Goal: Check status: Check status

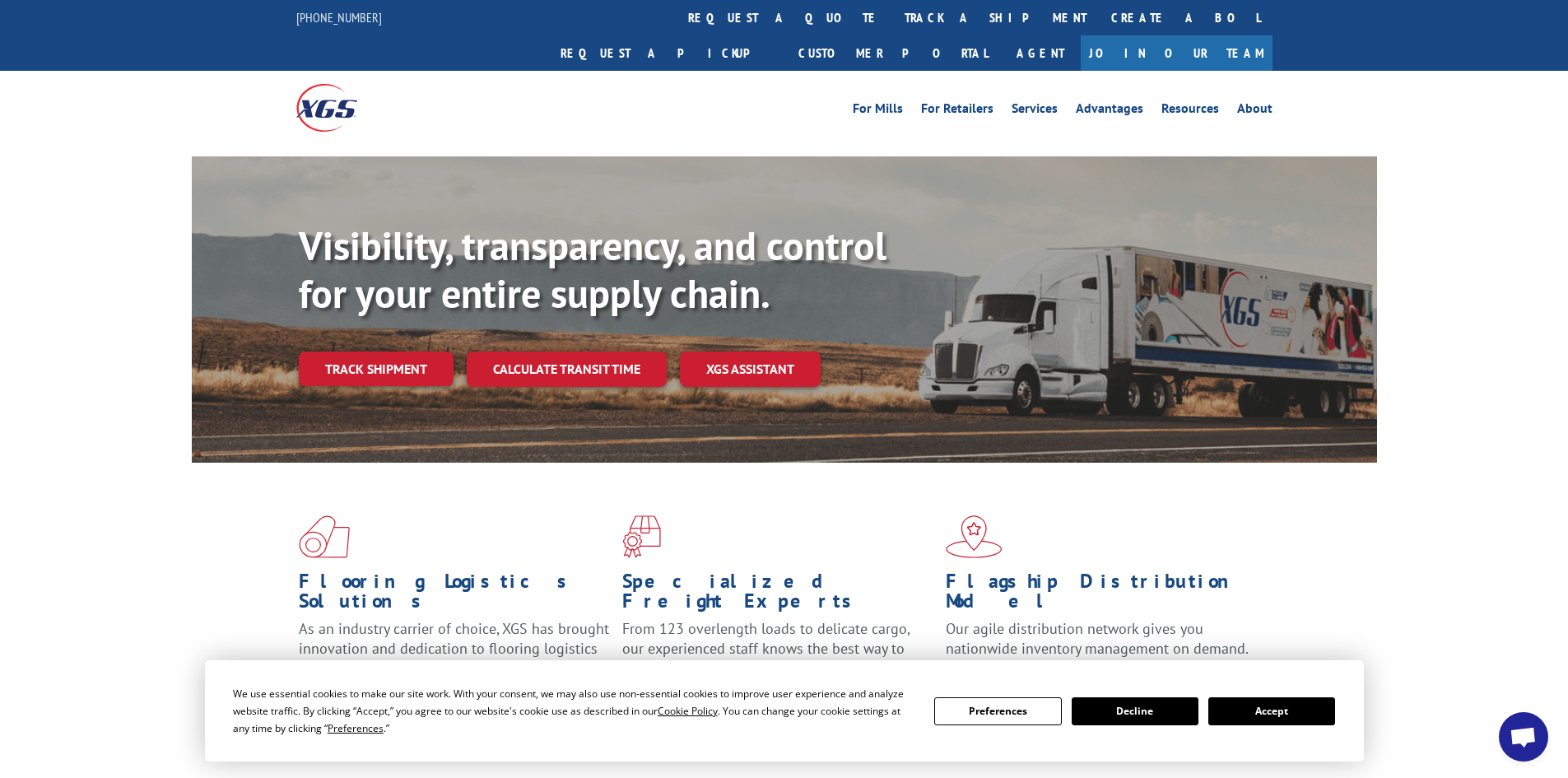
click at [1255, 715] on button "Accept" at bounding box center [1271, 711] width 127 height 28
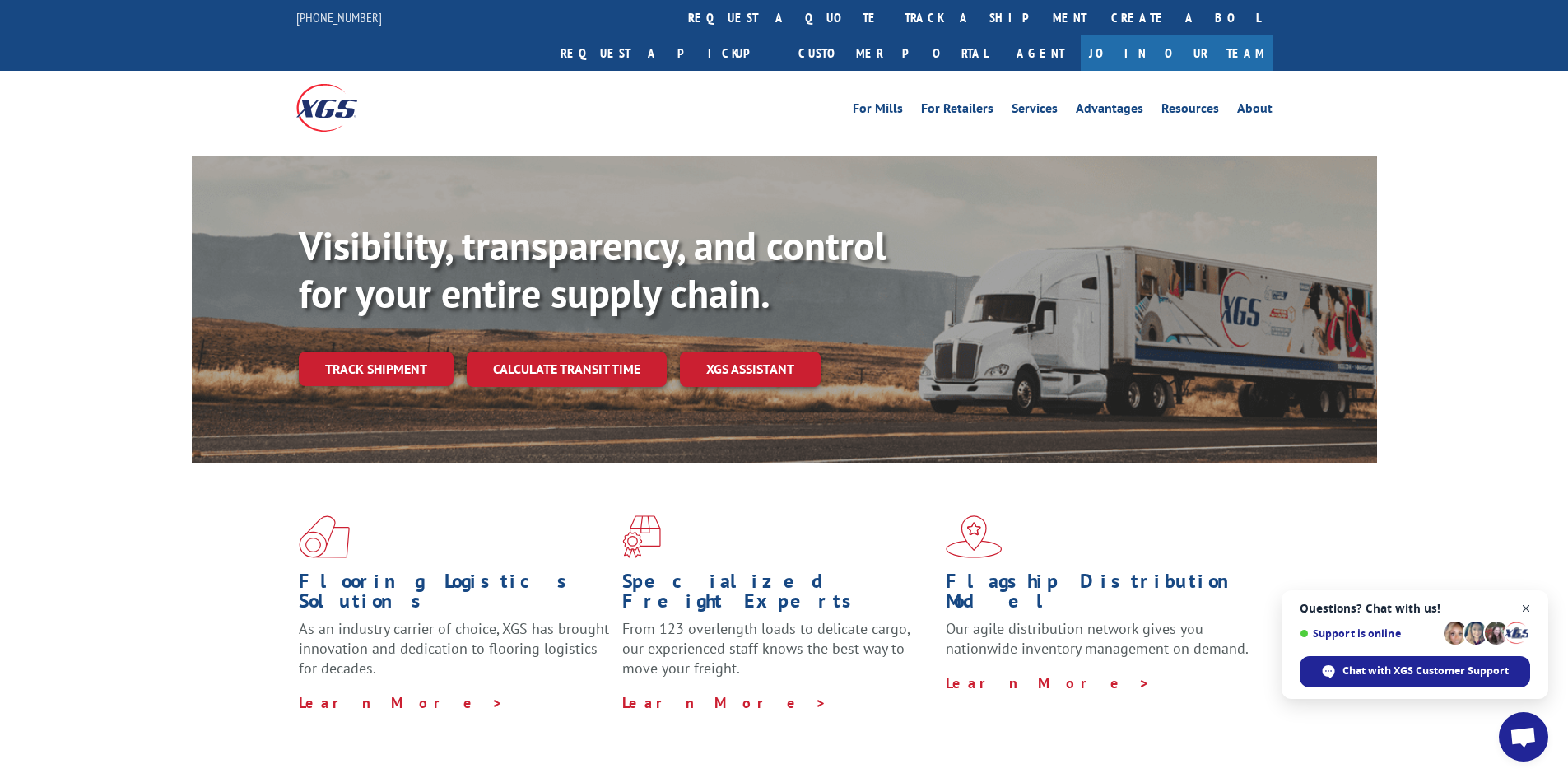
click at [1255, 607] on span "Close chat" at bounding box center [1526, 608] width 20 height 20
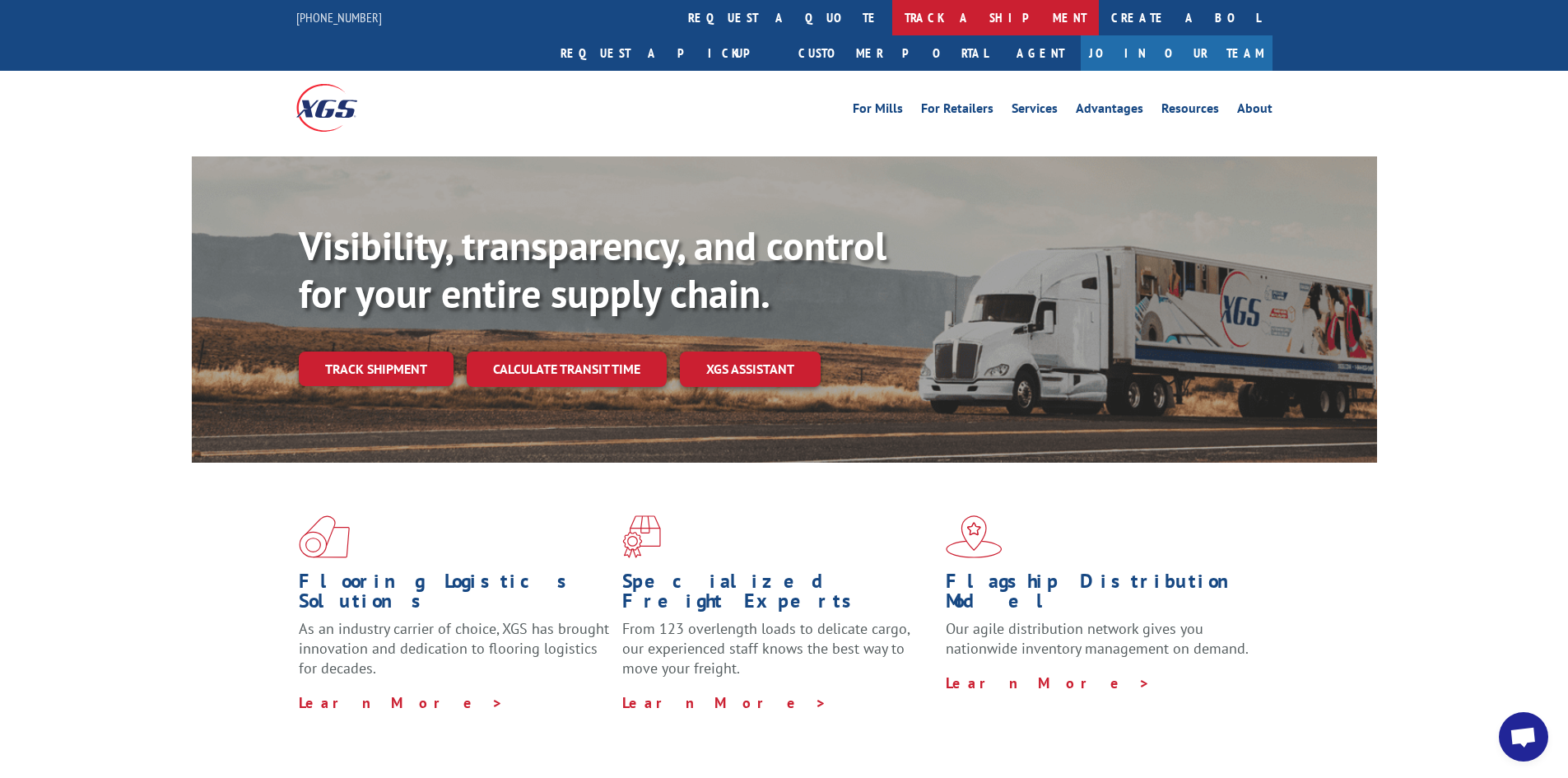
click at [893, 14] on link "track a shipment" at bounding box center [996, 18] width 207 height 35
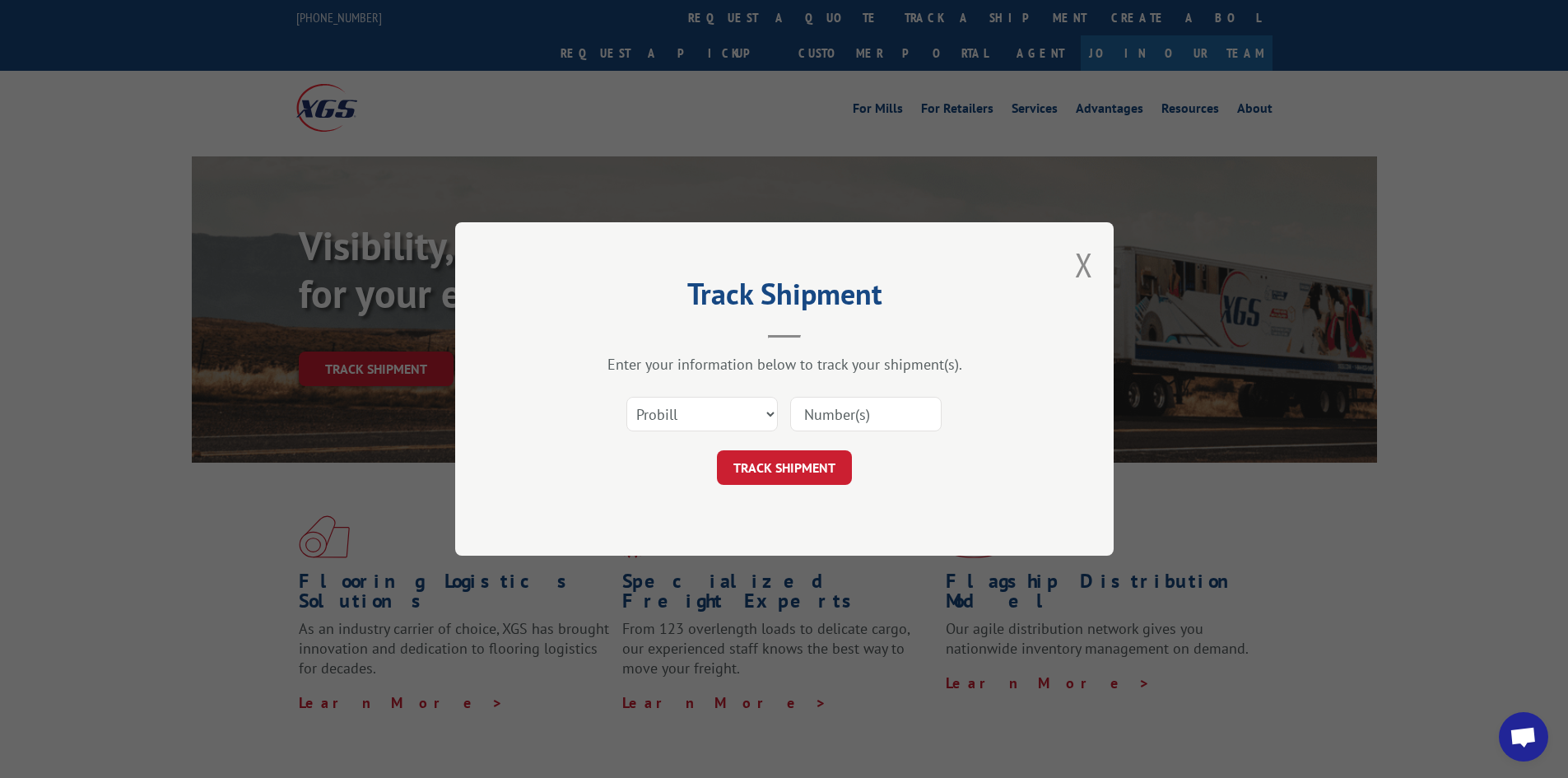
click at [902, 407] on input at bounding box center [866, 414] width 151 height 34
type input "17228449"
click at [717, 450] on button "TRACK SHIPMENT" at bounding box center [784, 467] width 135 height 34
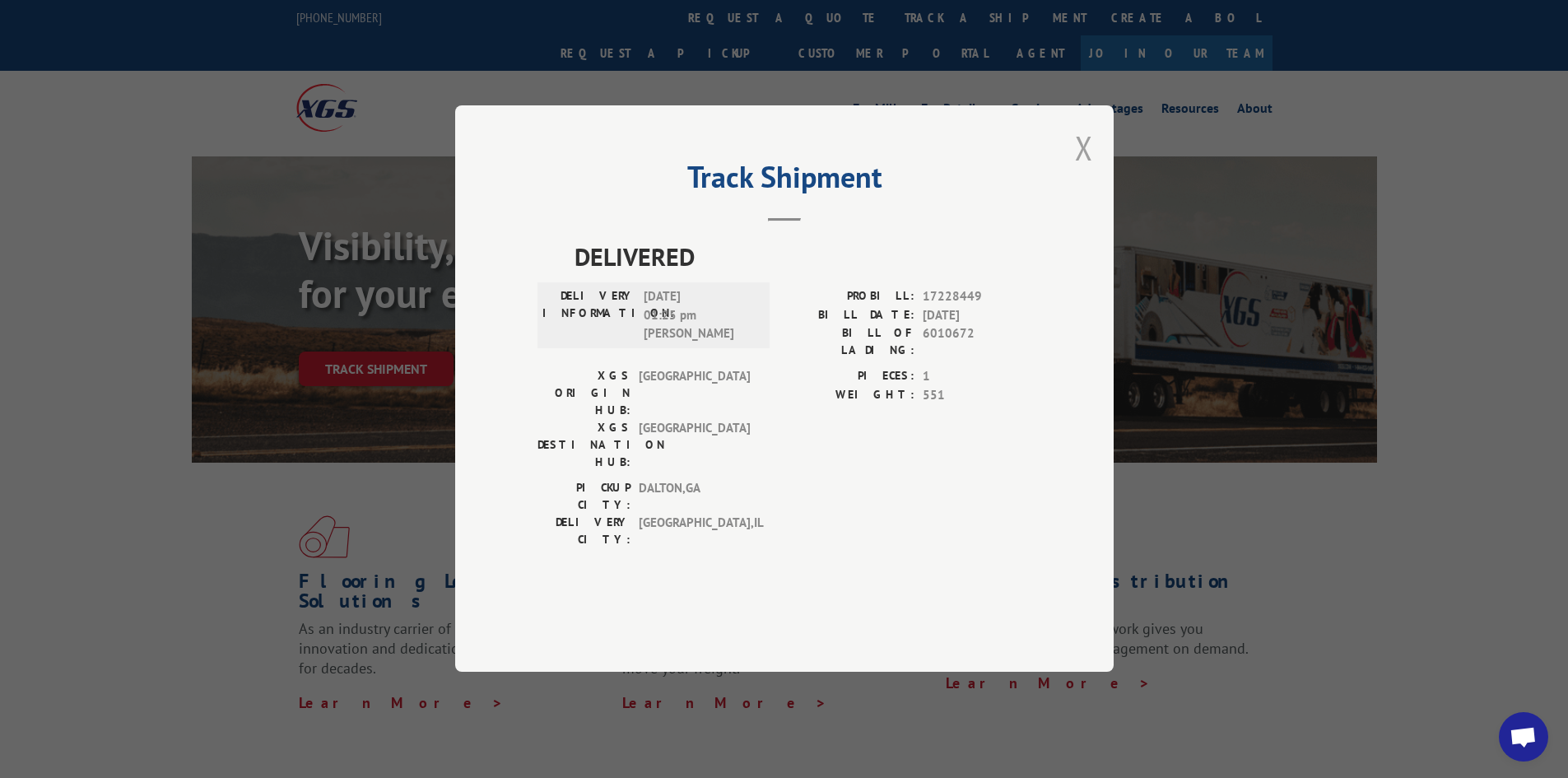
click at [1082, 170] on button "Close modal" at bounding box center [1084, 148] width 19 height 44
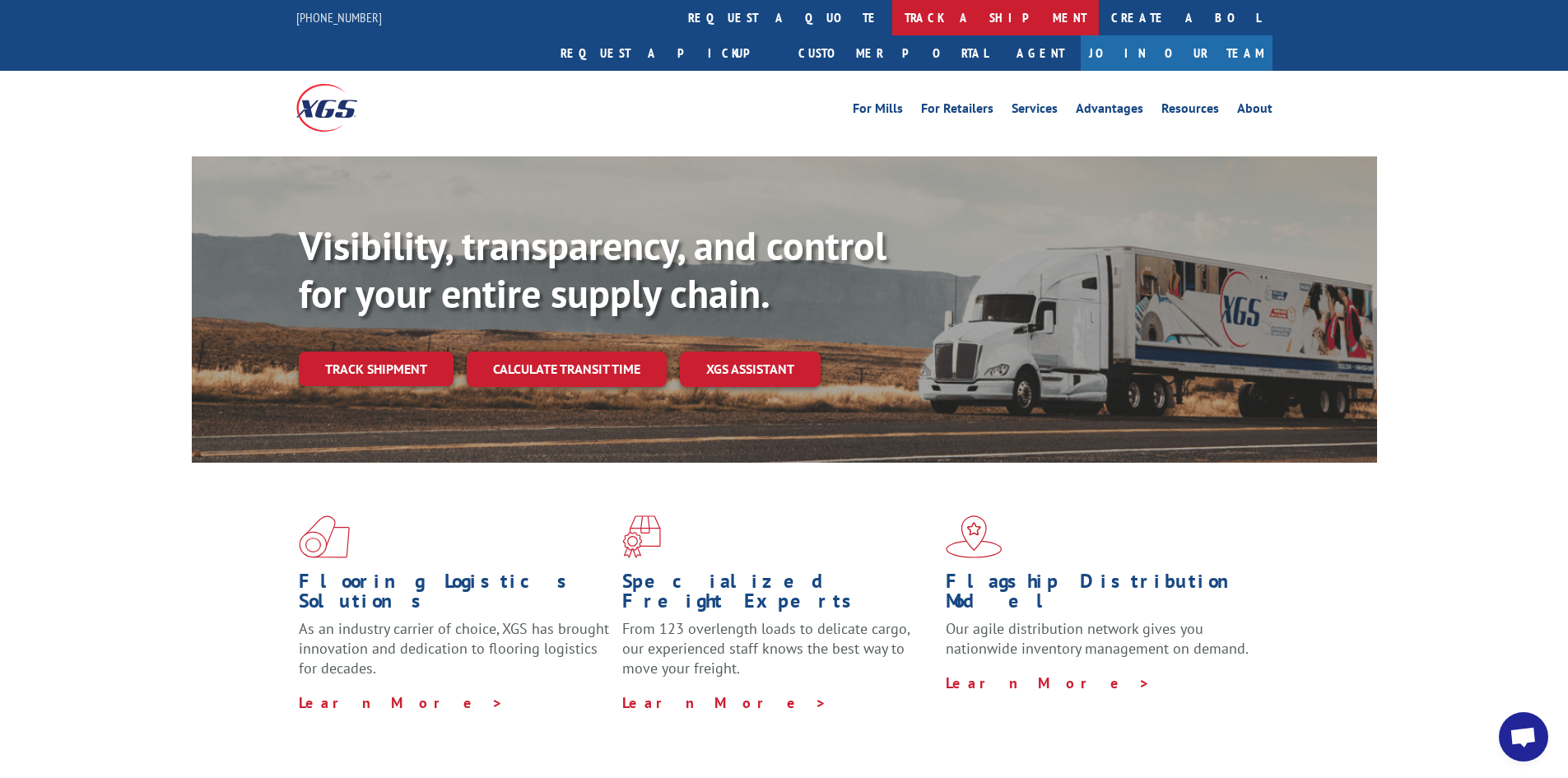
click at [893, 15] on link "track a shipment" at bounding box center [996, 18] width 207 height 35
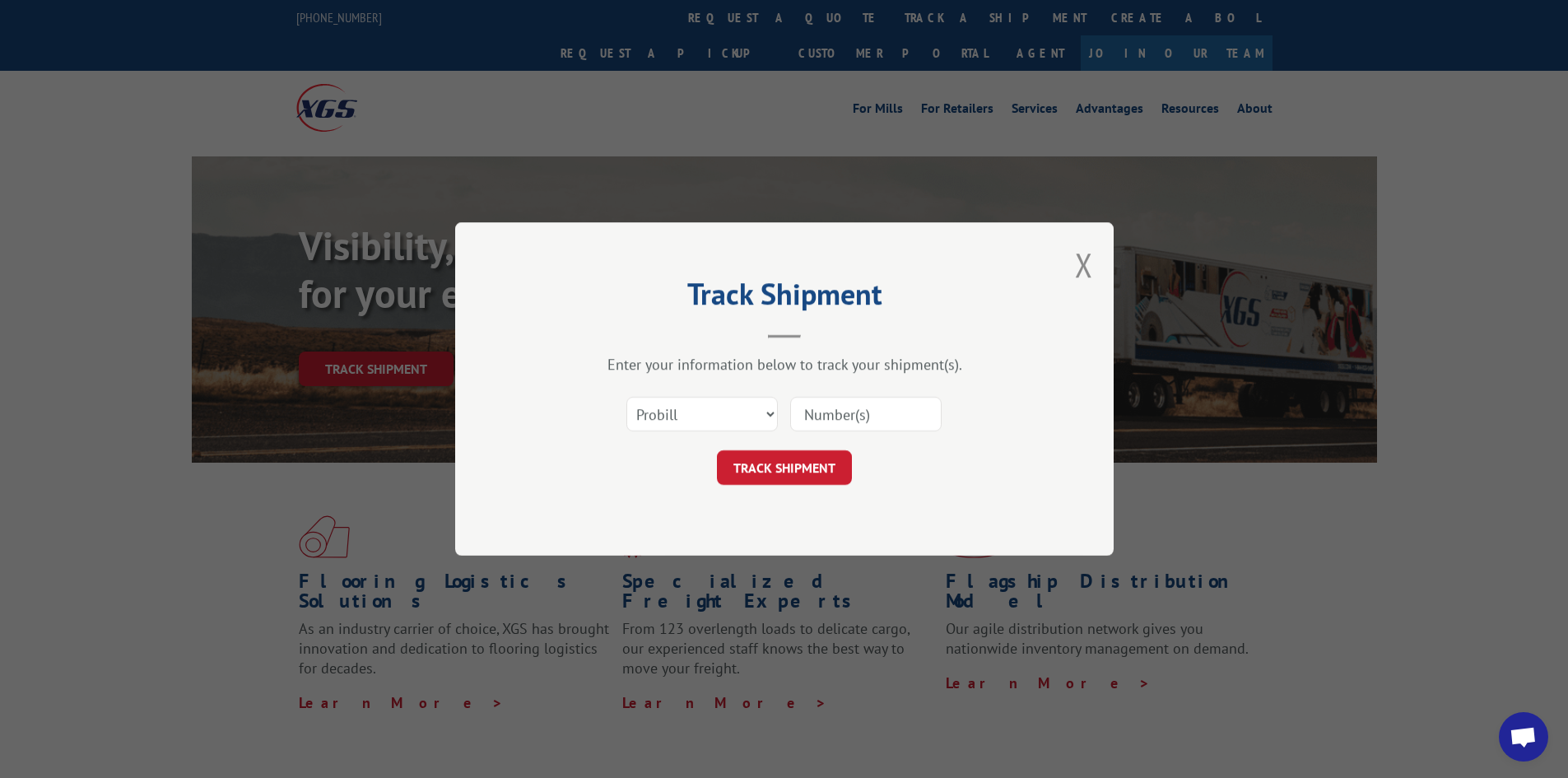
click at [899, 408] on input at bounding box center [866, 414] width 151 height 34
type input "17469842"
click button "TRACK SHIPMENT" at bounding box center [784, 467] width 135 height 34
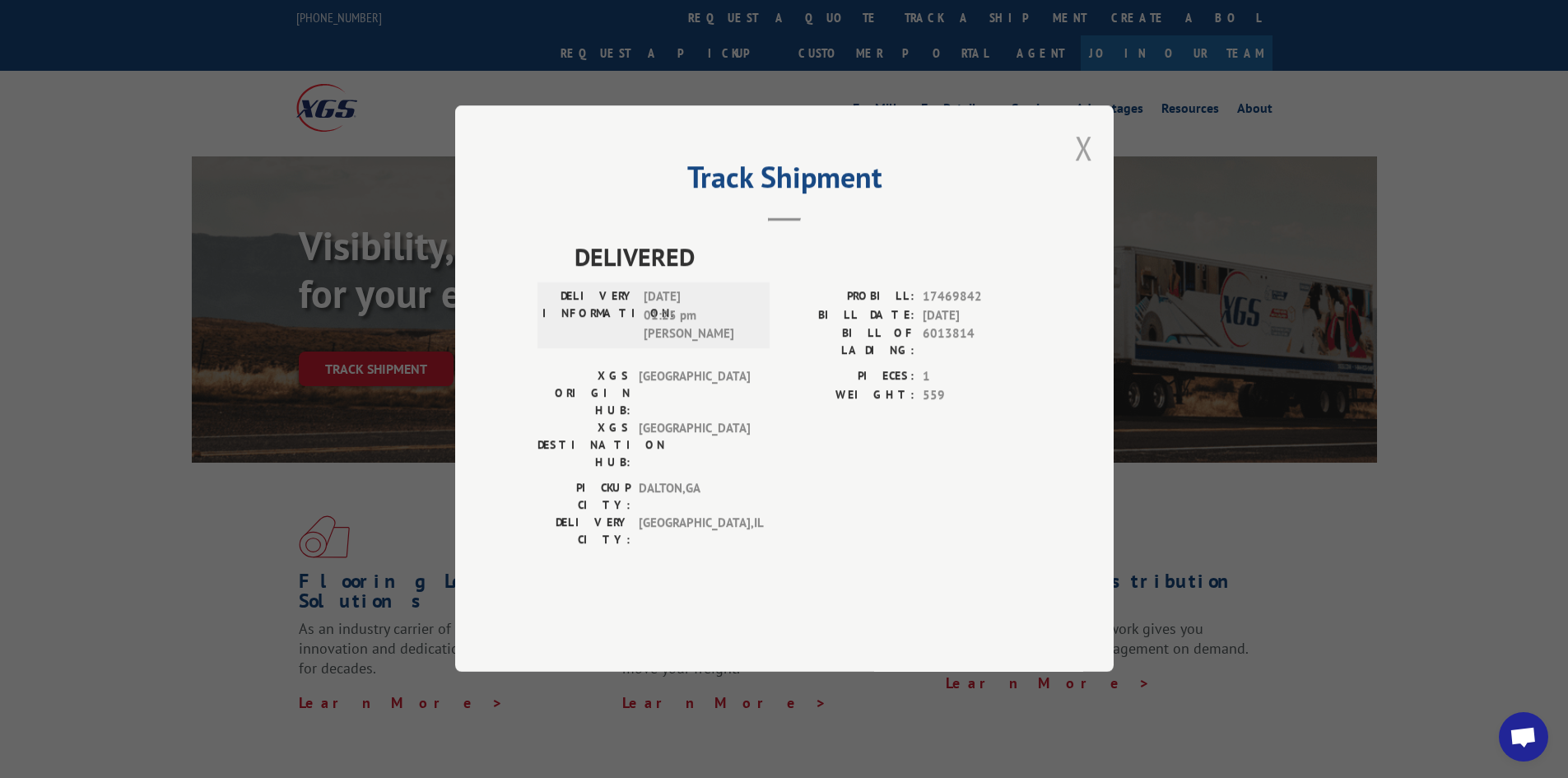
drag, startPoint x: 1081, startPoint y: 188, endPoint x: 781, endPoint y: 61, distance: 325.8
click at [1081, 170] on button "Close modal" at bounding box center [1084, 148] width 19 height 44
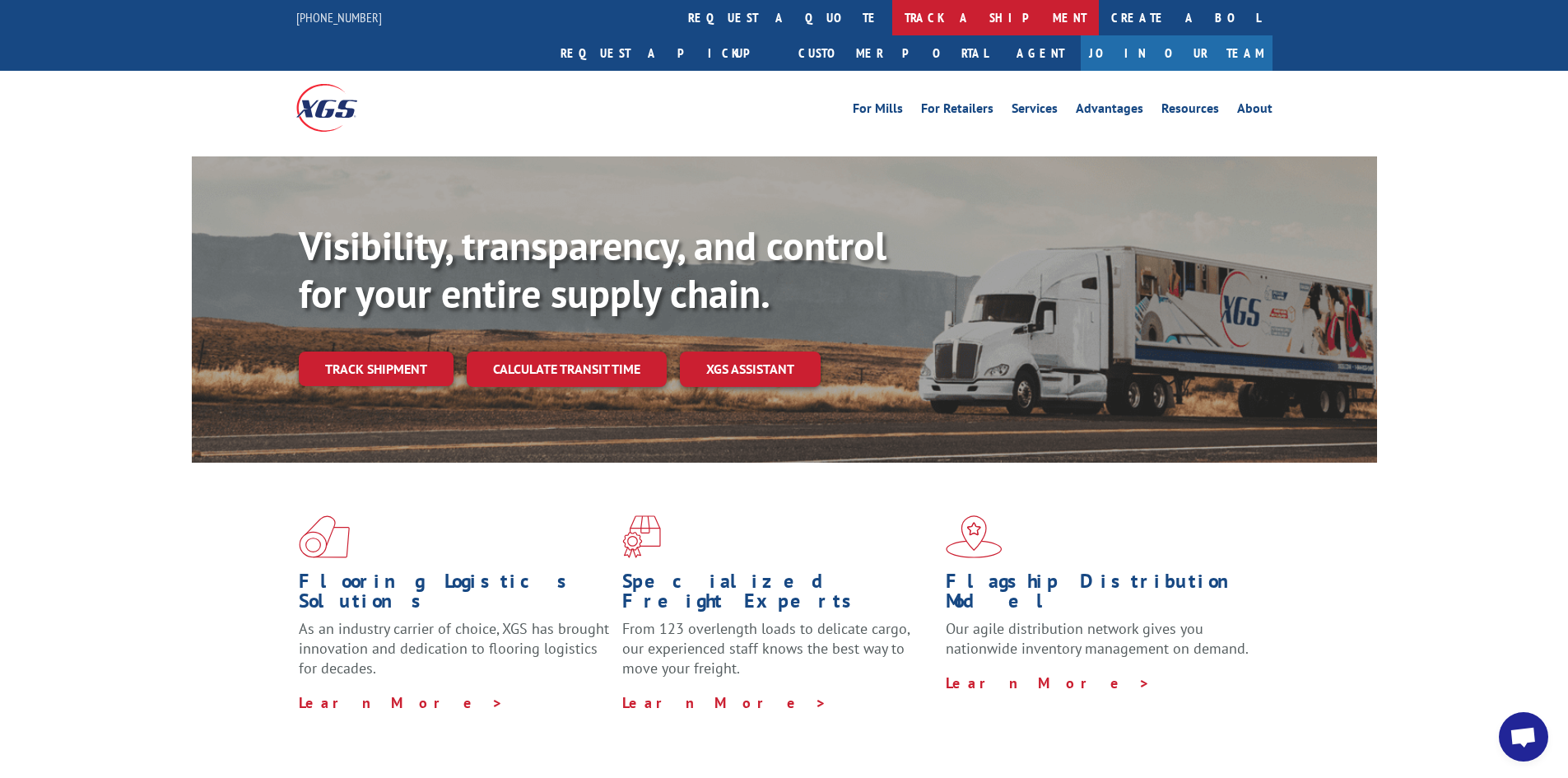
click at [893, 19] on link "track a shipment" at bounding box center [996, 18] width 207 height 35
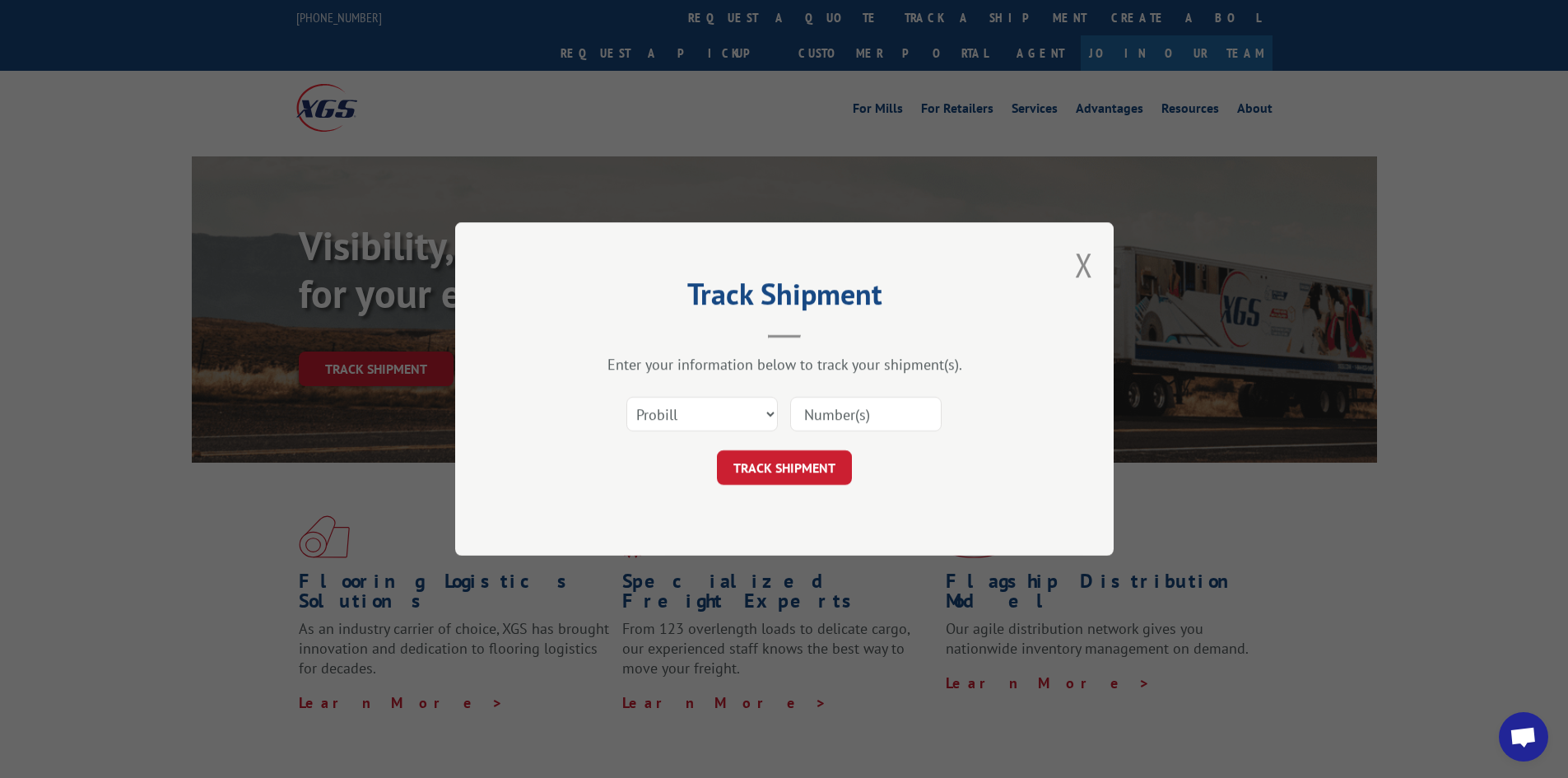
click at [844, 414] on input at bounding box center [866, 414] width 151 height 34
type input "17469843"
click at [717, 450] on button "TRACK SHIPMENT" at bounding box center [784, 467] width 135 height 34
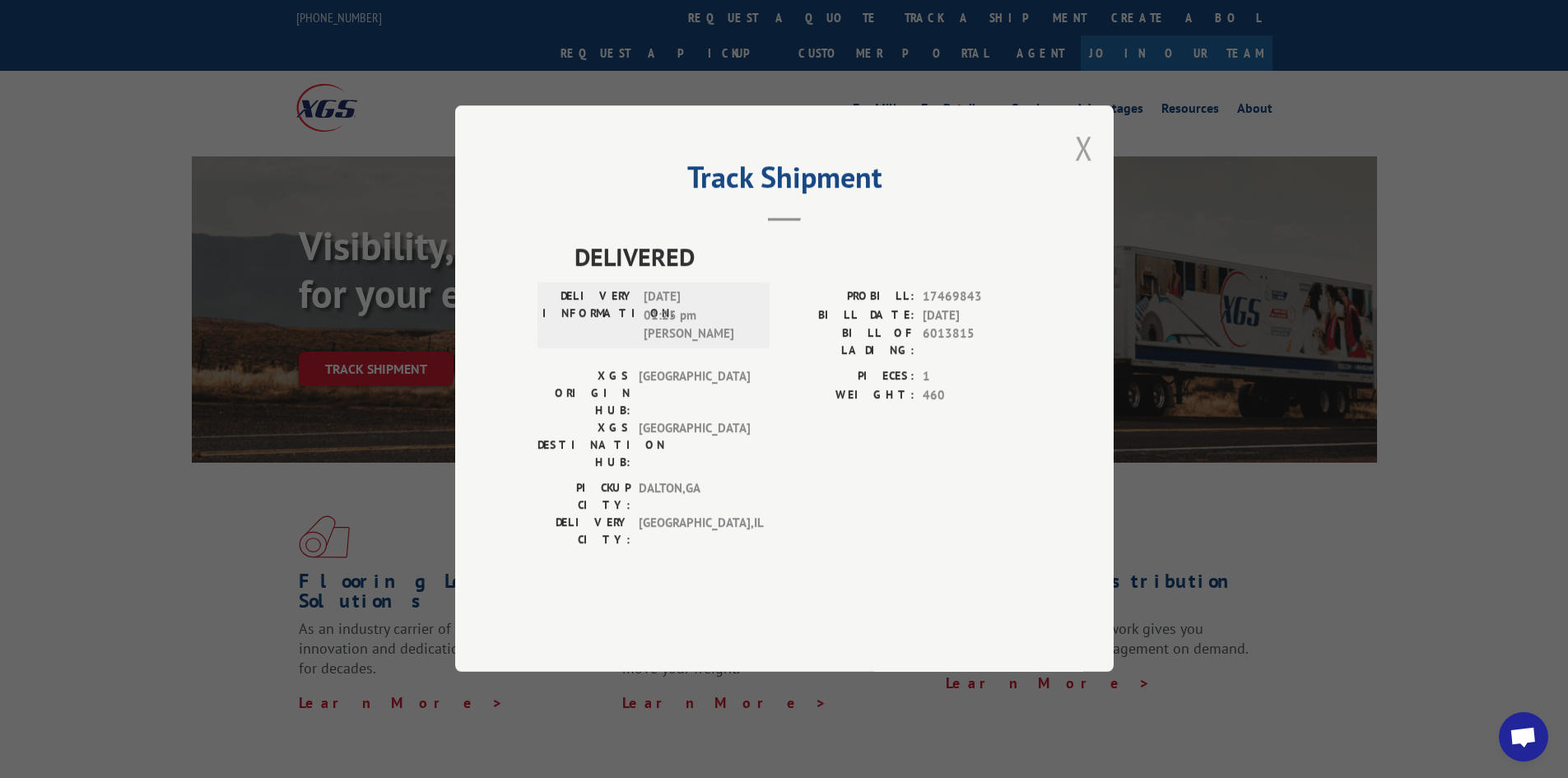
click at [1080, 170] on button "Close modal" at bounding box center [1084, 148] width 19 height 44
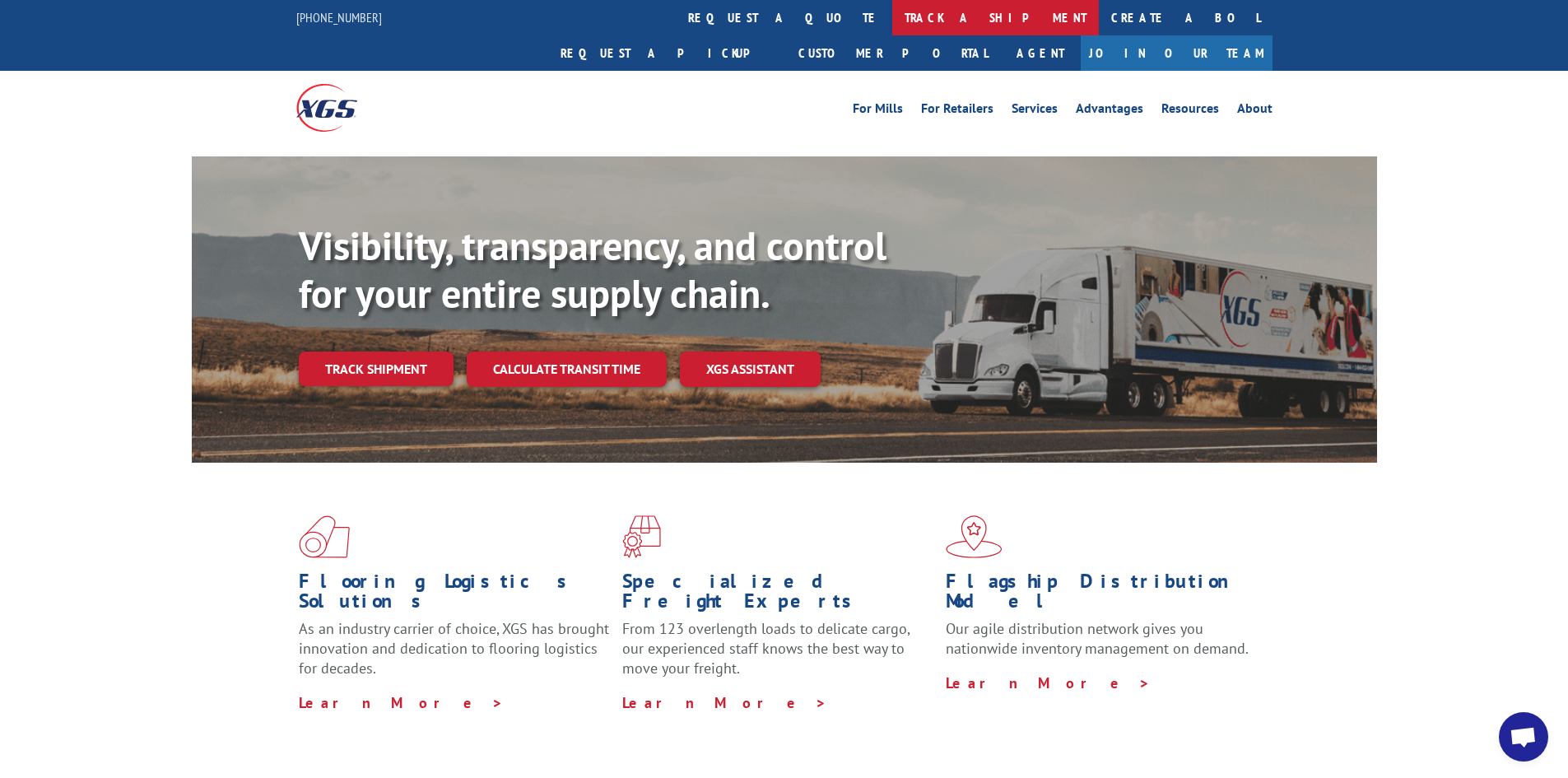
click at [893, 25] on link "track a shipment" at bounding box center [996, 18] width 207 height 35
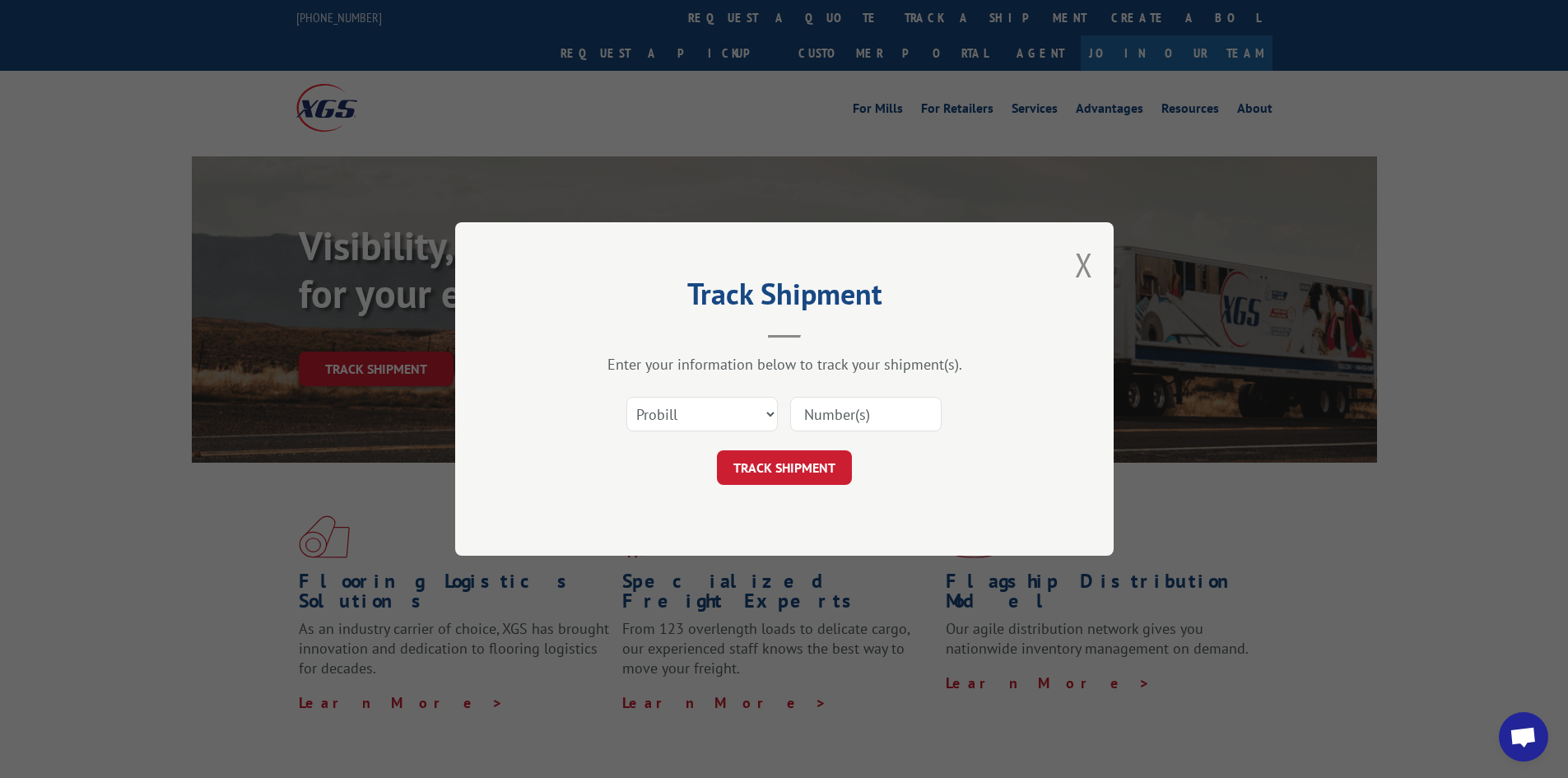
drag, startPoint x: 885, startPoint y: 422, endPoint x: 892, endPoint y: 416, distance: 9.2
click at [884, 421] on input at bounding box center [866, 414] width 151 height 34
type input "17228769"
click button "TRACK SHIPMENT" at bounding box center [784, 467] width 135 height 34
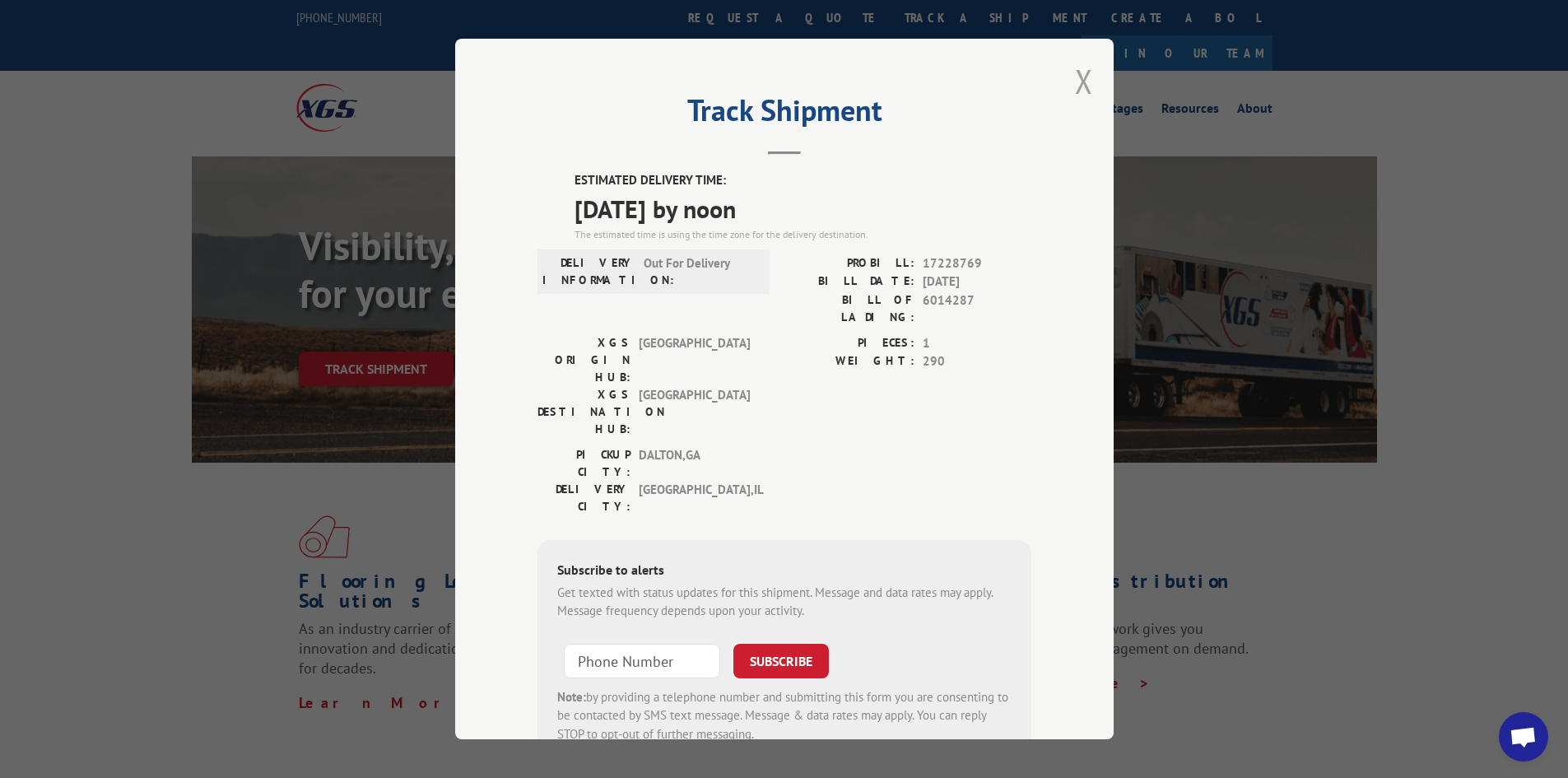
click at [1082, 85] on button "Close modal" at bounding box center [1084, 81] width 19 height 44
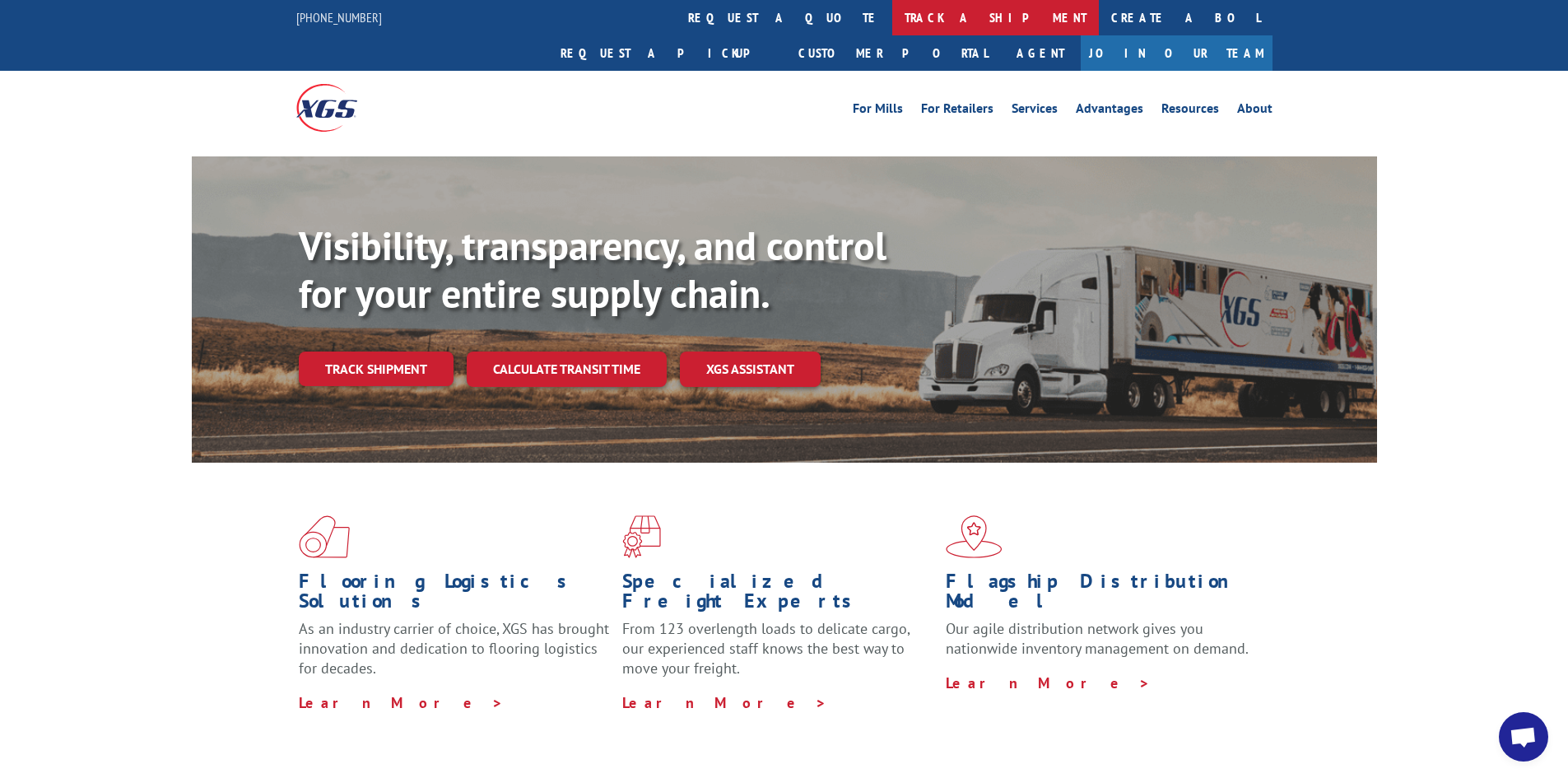
click at [893, 25] on link "track a shipment" at bounding box center [996, 18] width 207 height 35
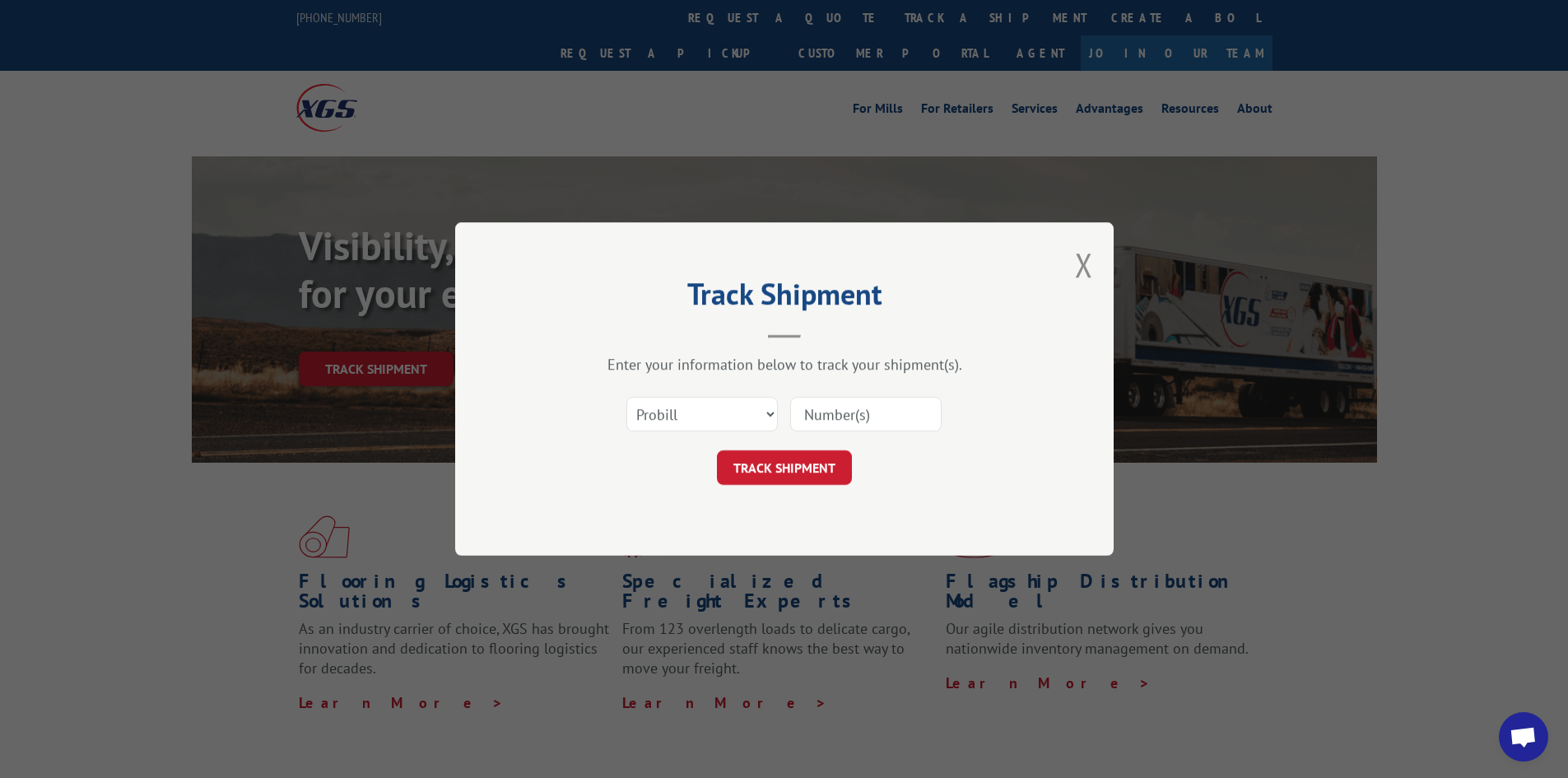
click at [852, 413] on input at bounding box center [866, 414] width 151 height 34
type input "17470036"
click button "TRACK SHIPMENT" at bounding box center [784, 467] width 135 height 34
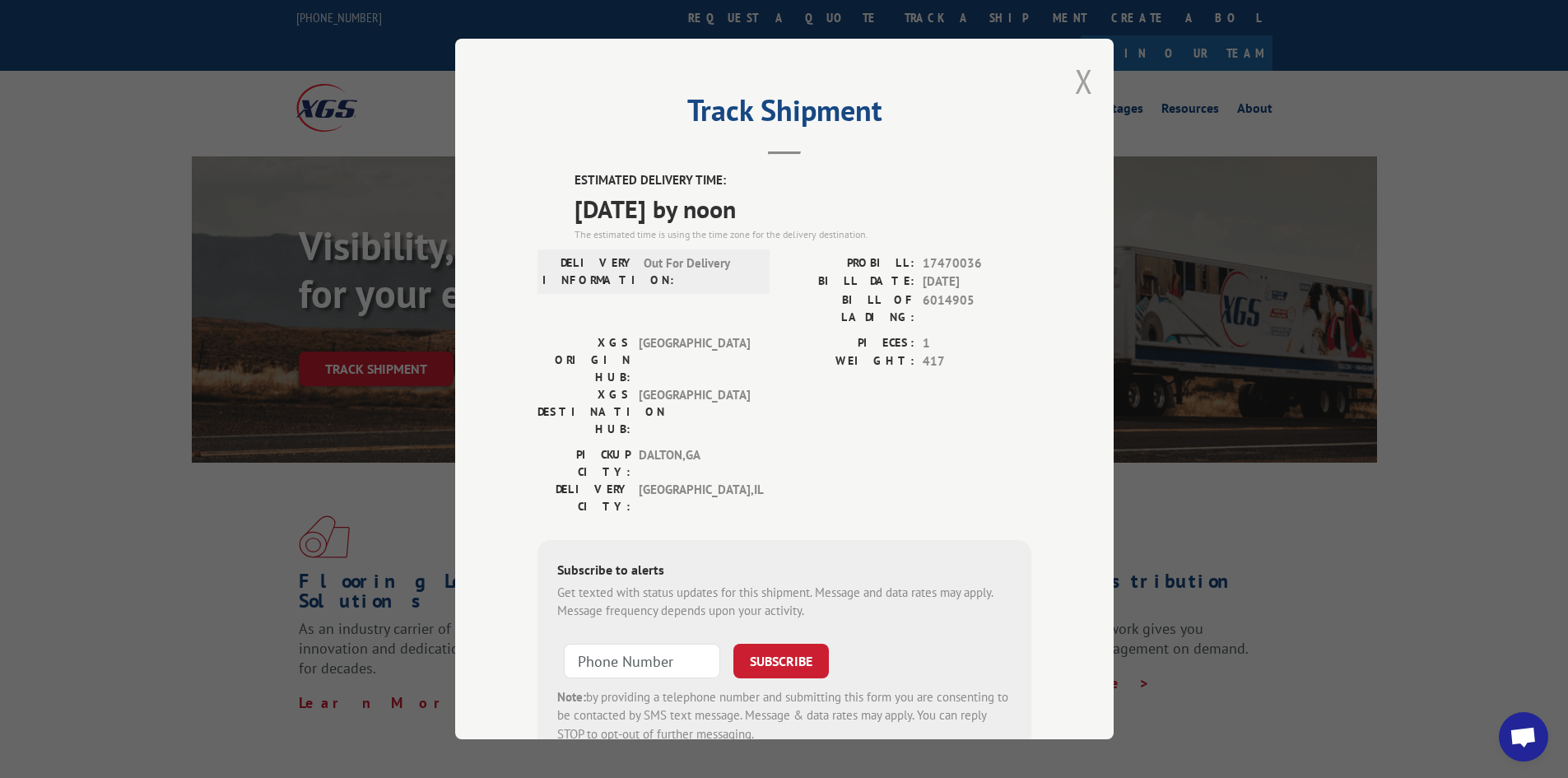
click at [1083, 77] on button "Close modal" at bounding box center [1084, 81] width 19 height 44
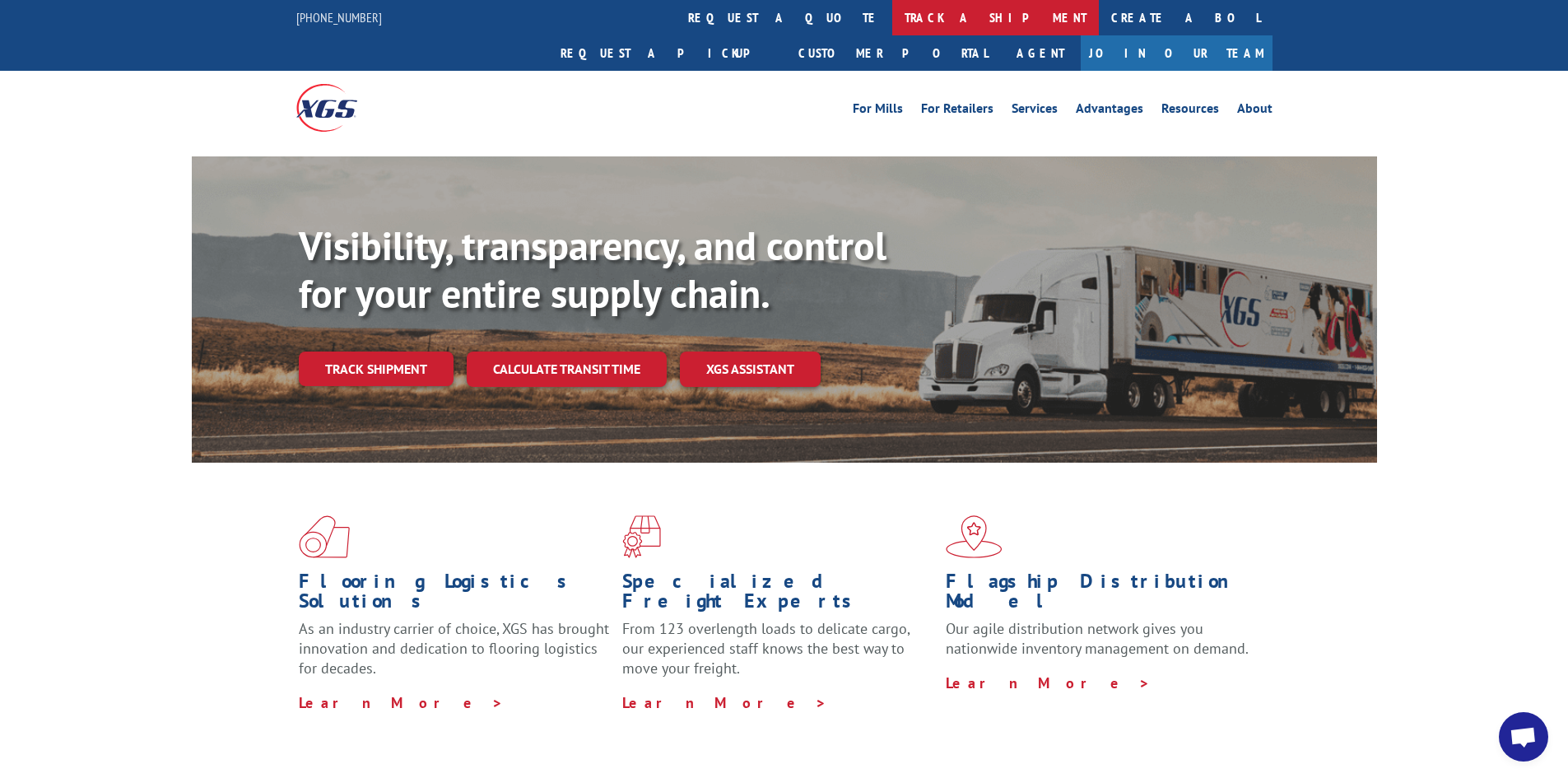
click at [893, 13] on link "track a shipment" at bounding box center [996, 18] width 207 height 35
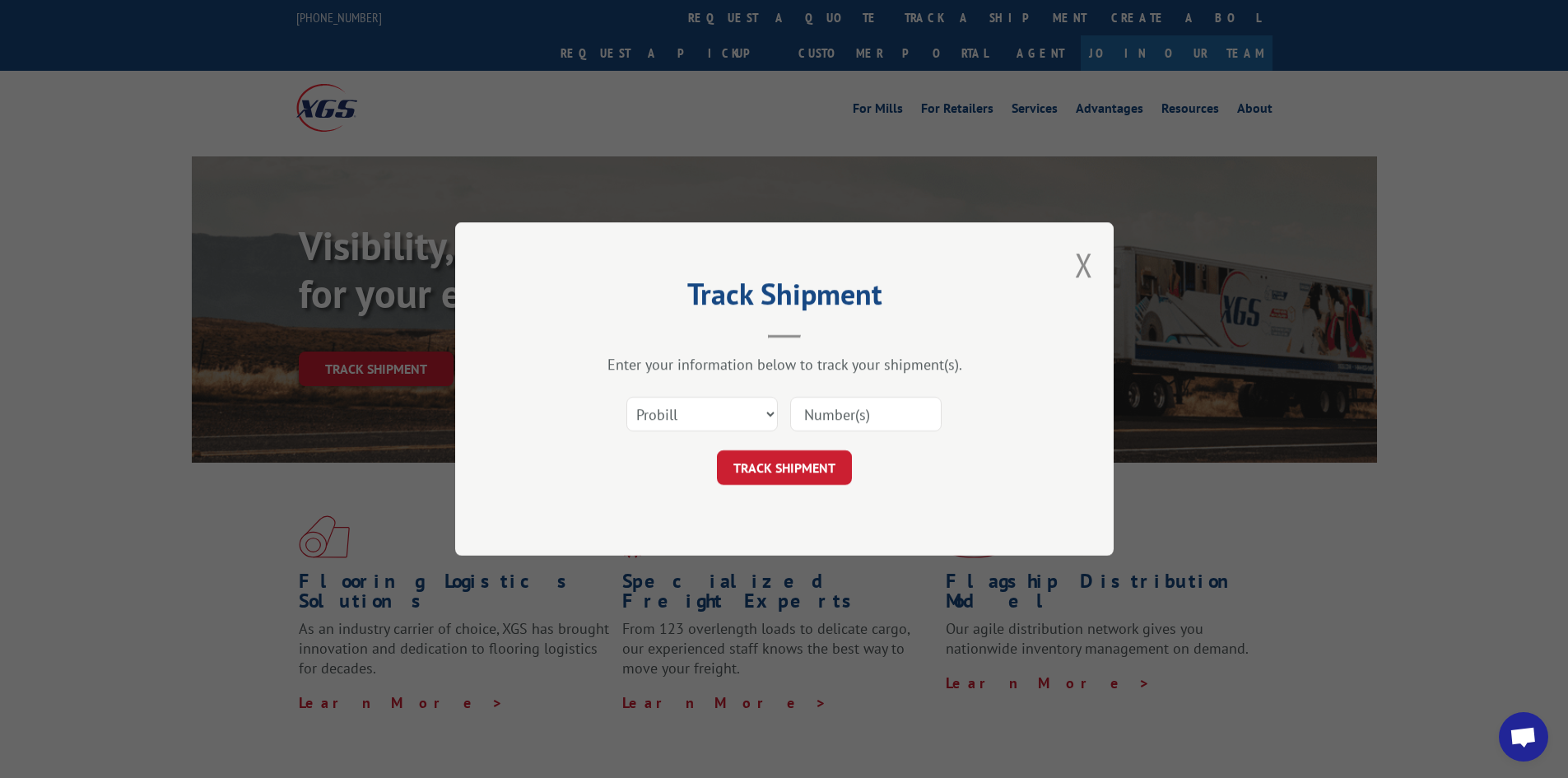
click at [875, 412] on input at bounding box center [866, 414] width 151 height 34
type input "17228770"
click button "TRACK SHIPMENT" at bounding box center [784, 467] width 135 height 34
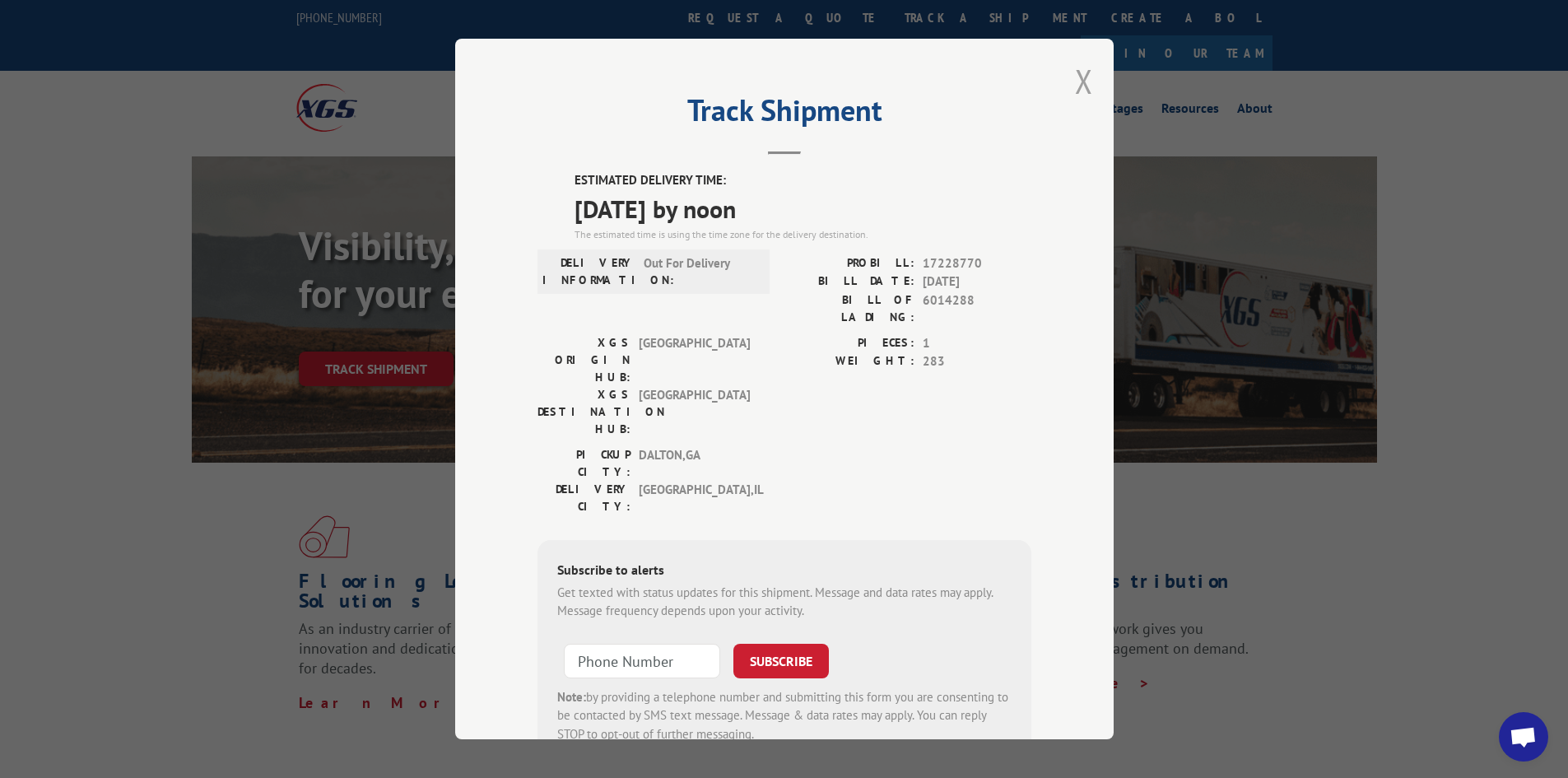
click at [1075, 80] on button "Close modal" at bounding box center [1084, 81] width 19 height 44
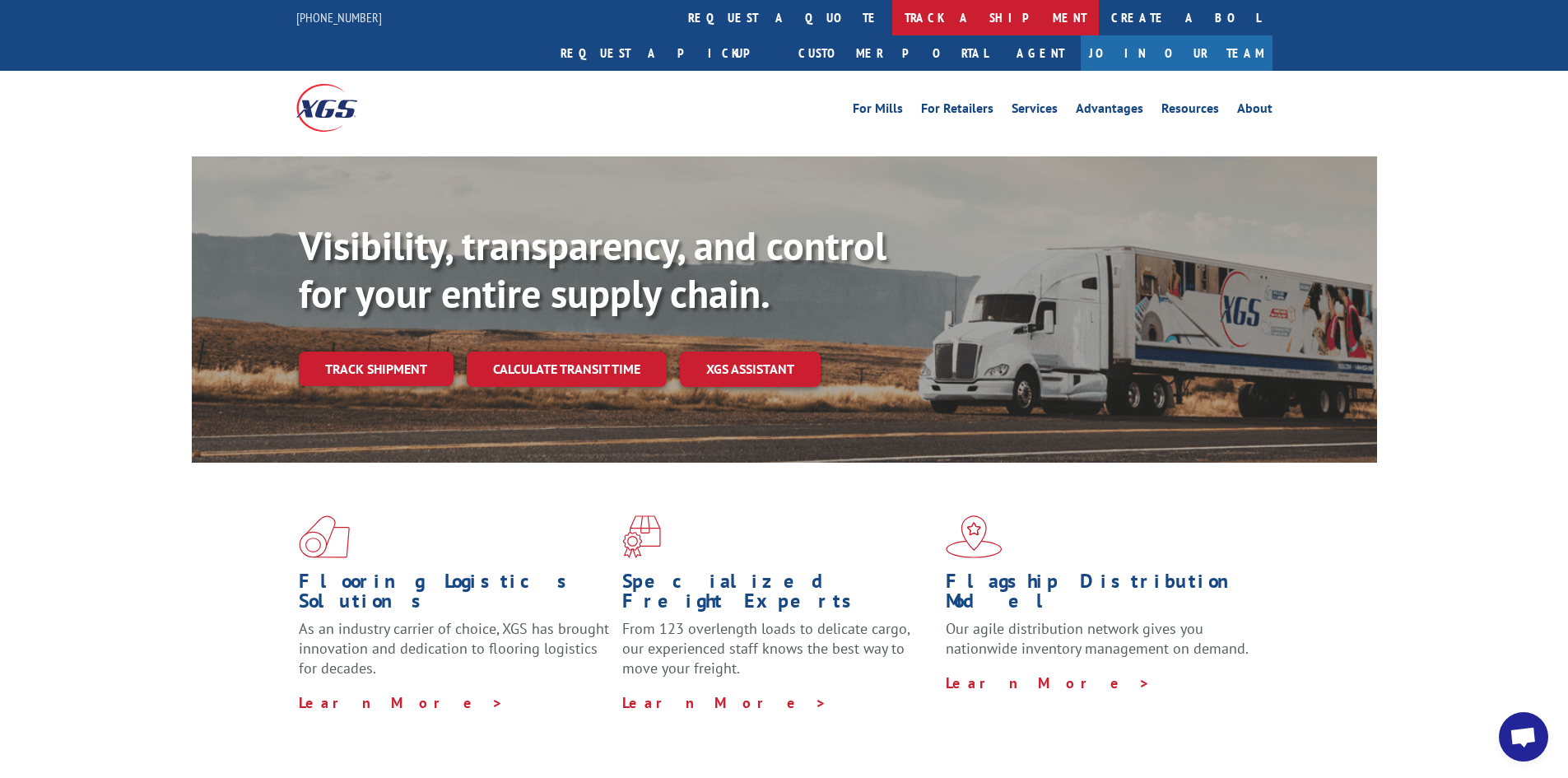
click at [893, 19] on link "track a shipment" at bounding box center [996, 18] width 207 height 35
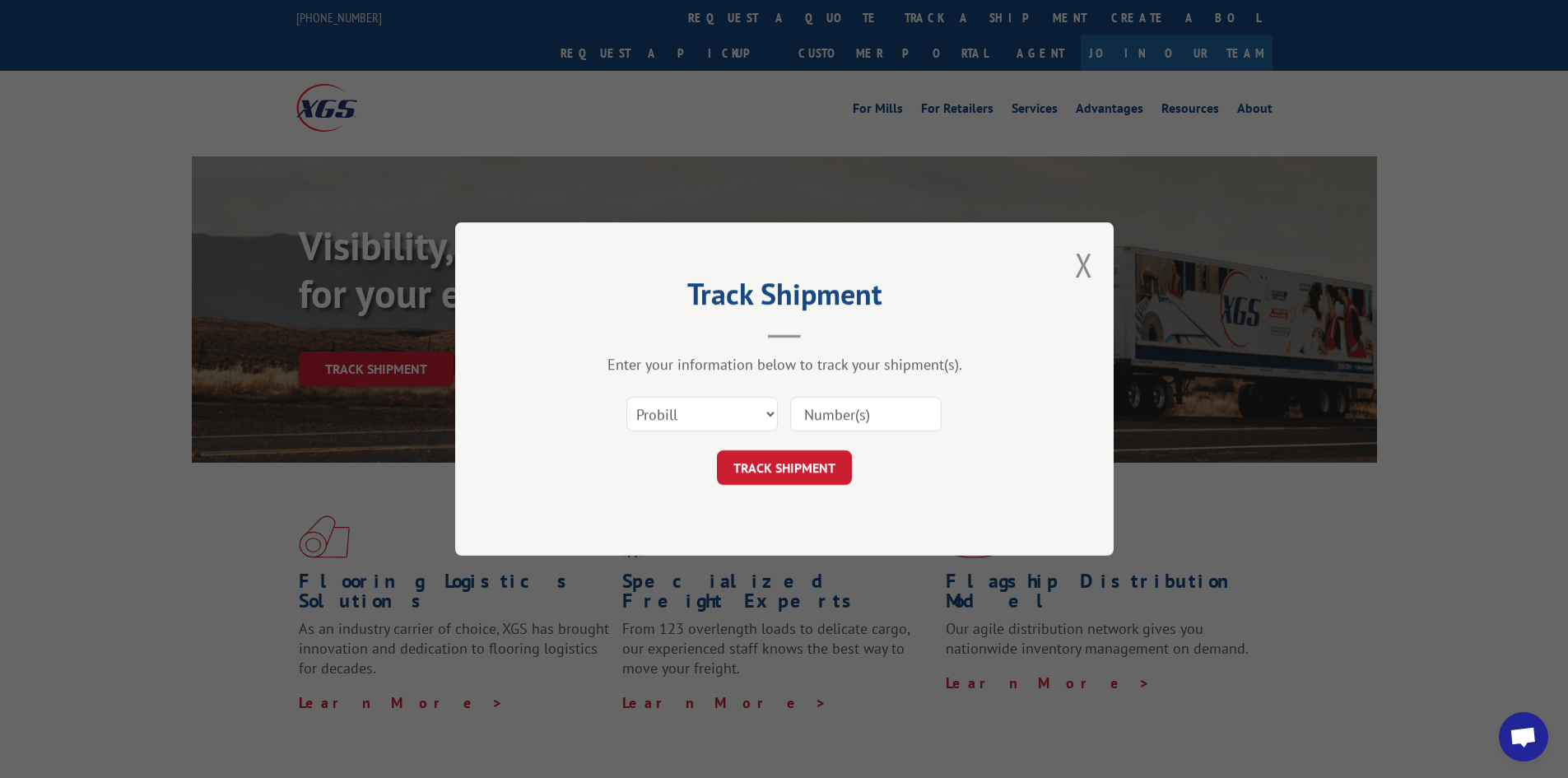
click at [836, 410] on input at bounding box center [866, 414] width 151 height 34
type input "17521056"
click at [717, 450] on button "TRACK SHIPMENT" at bounding box center [784, 467] width 135 height 34
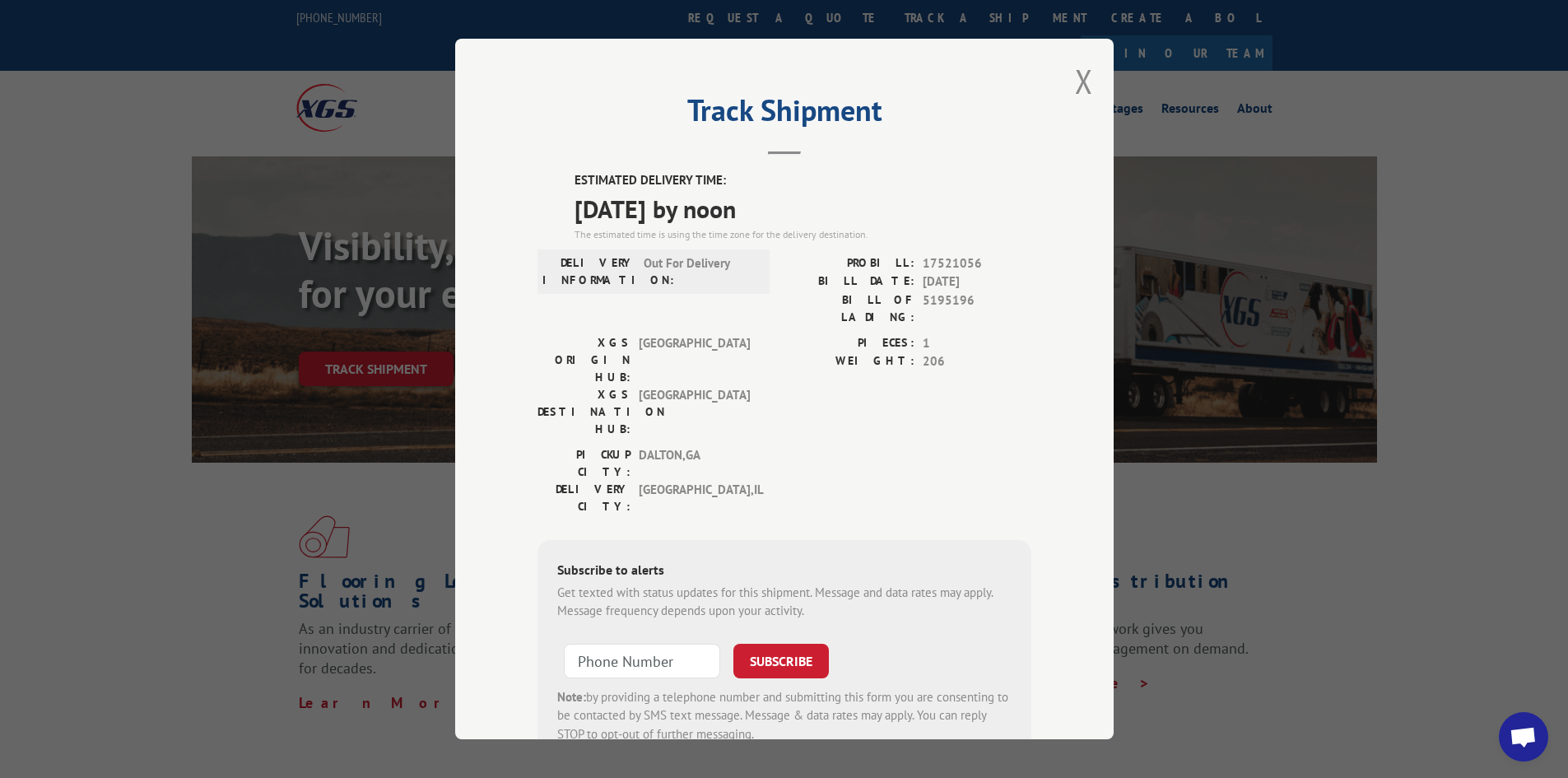
drag, startPoint x: 1079, startPoint y: 73, endPoint x: 970, endPoint y: 73, distance: 109.0
click at [1075, 73] on button "Close modal" at bounding box center [1084, 81] width 19 height 44
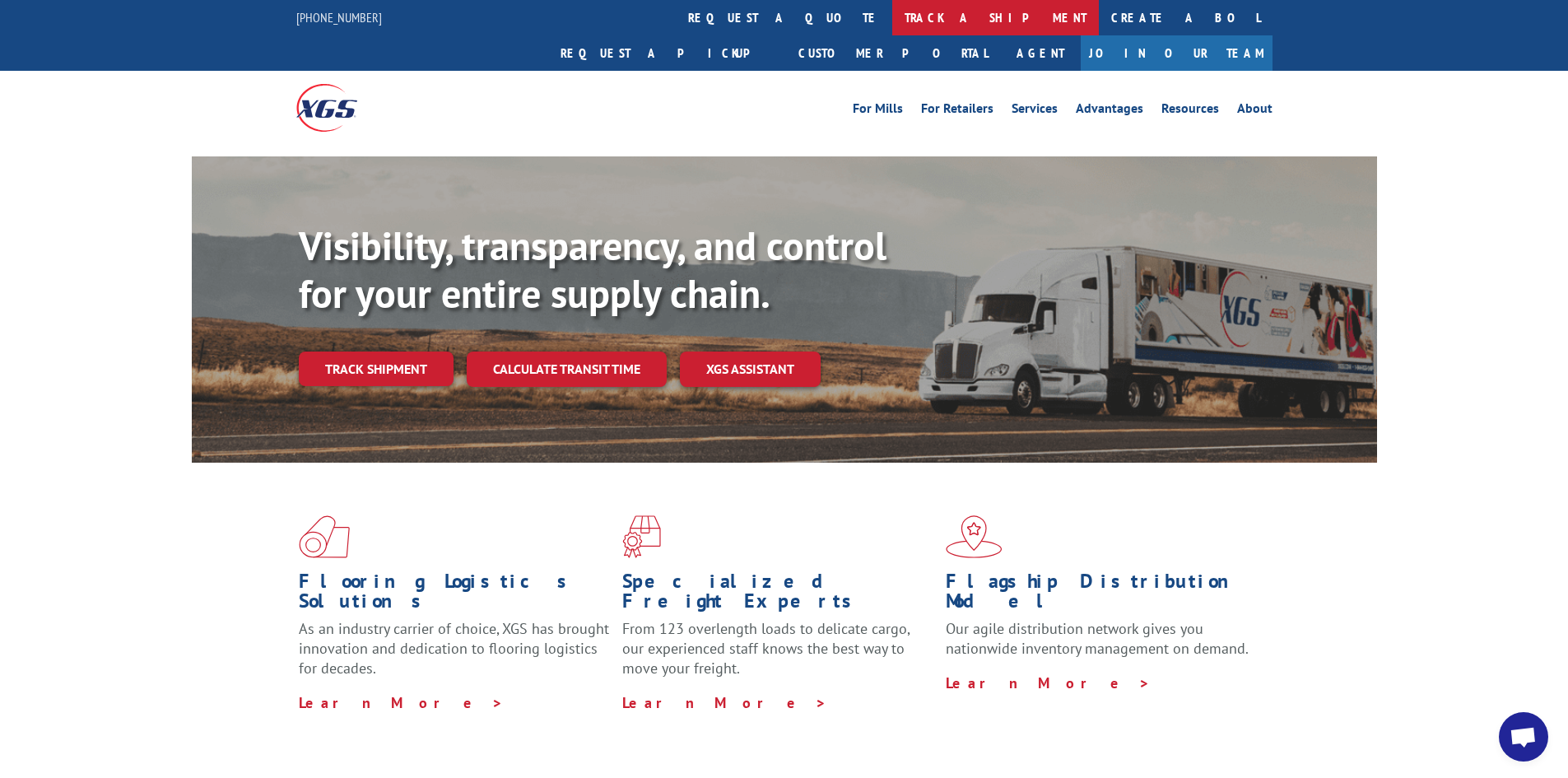
click at [893, 15] on link "track a shipment" at bounding box center [996, 18] width 207 height 35
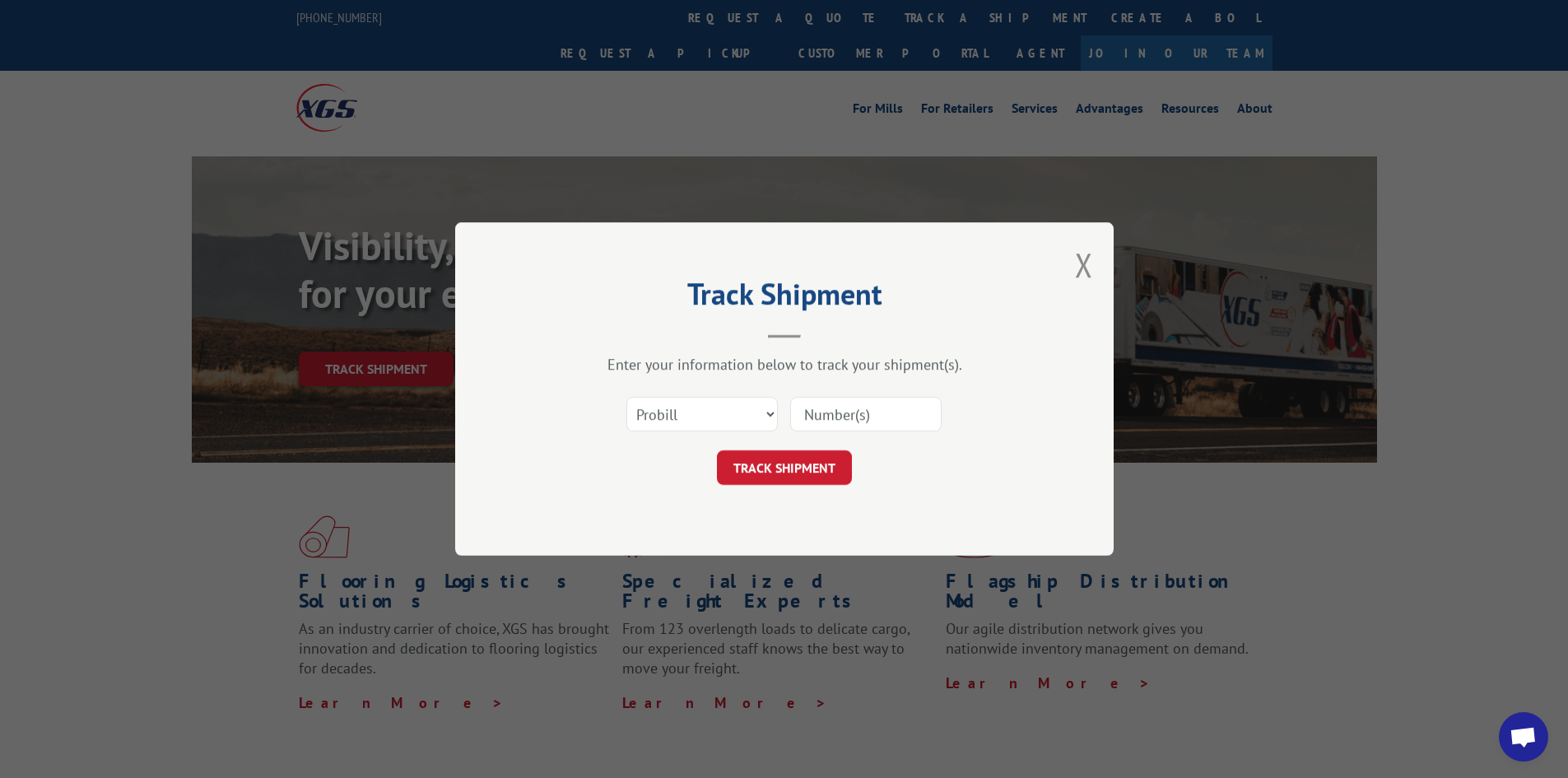
click at [854, 407] on input at bounding box center [866, 414] width 151 height 34
type input "17470161"
click button "TRACK SHIPMENT" at bounding box center [784, 467] width 135 height 34
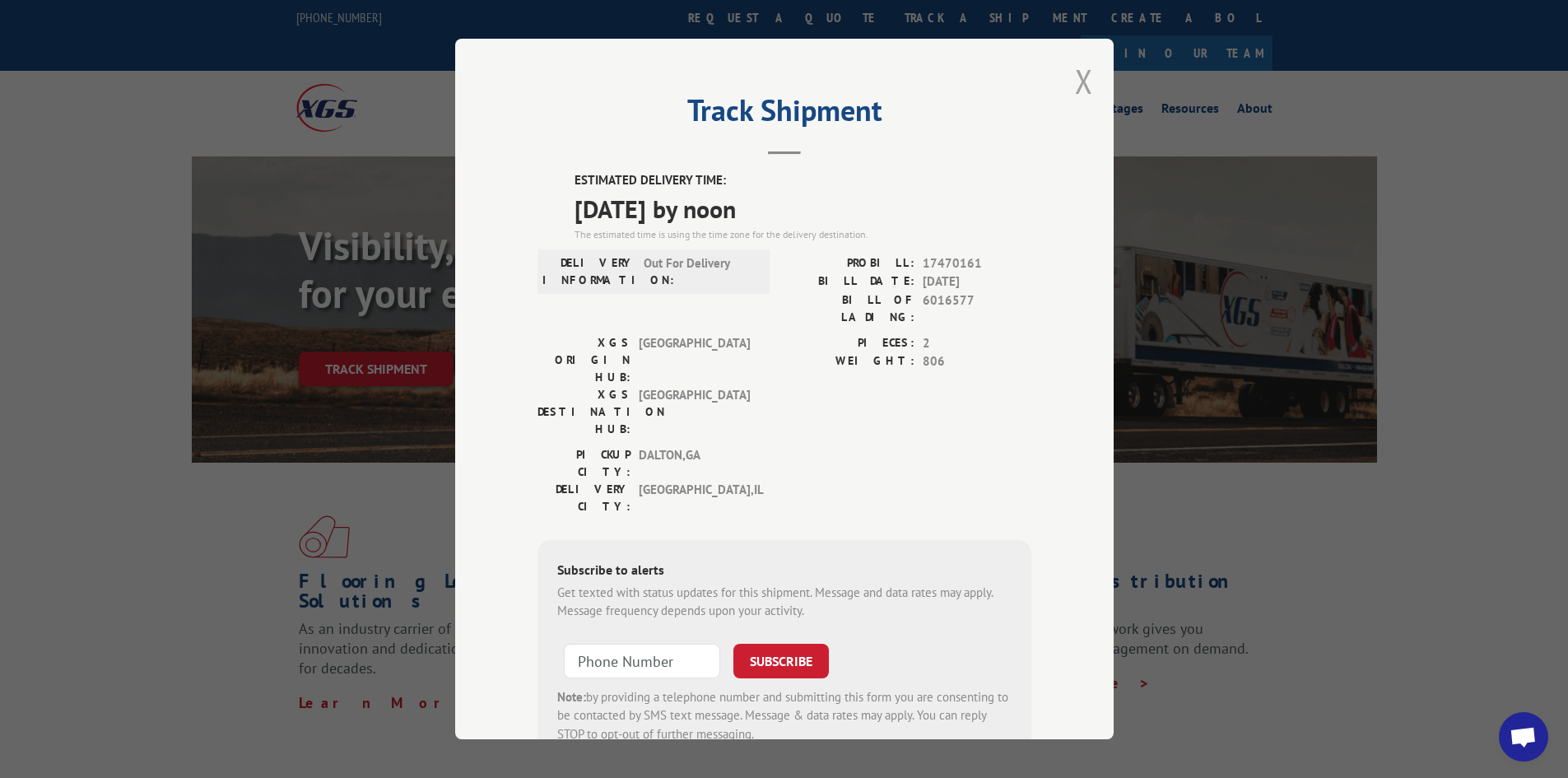
click at [1076, 81] on button "Close modal" at bounding box center [1084, 81] width 19 height 44
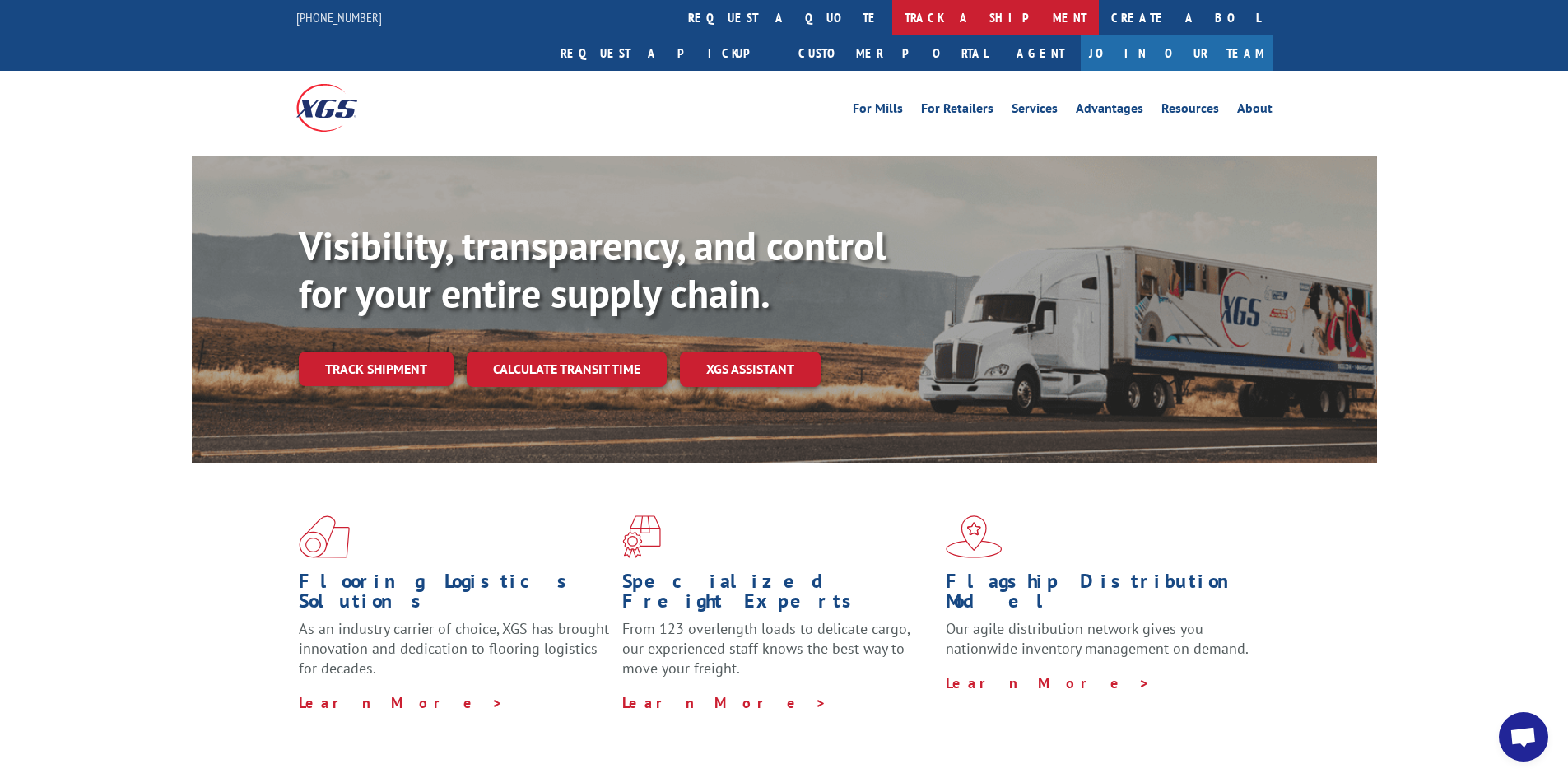
click at [893, 19] on link "track a shipment" at bounding box center [996, 18] width 207 height 35
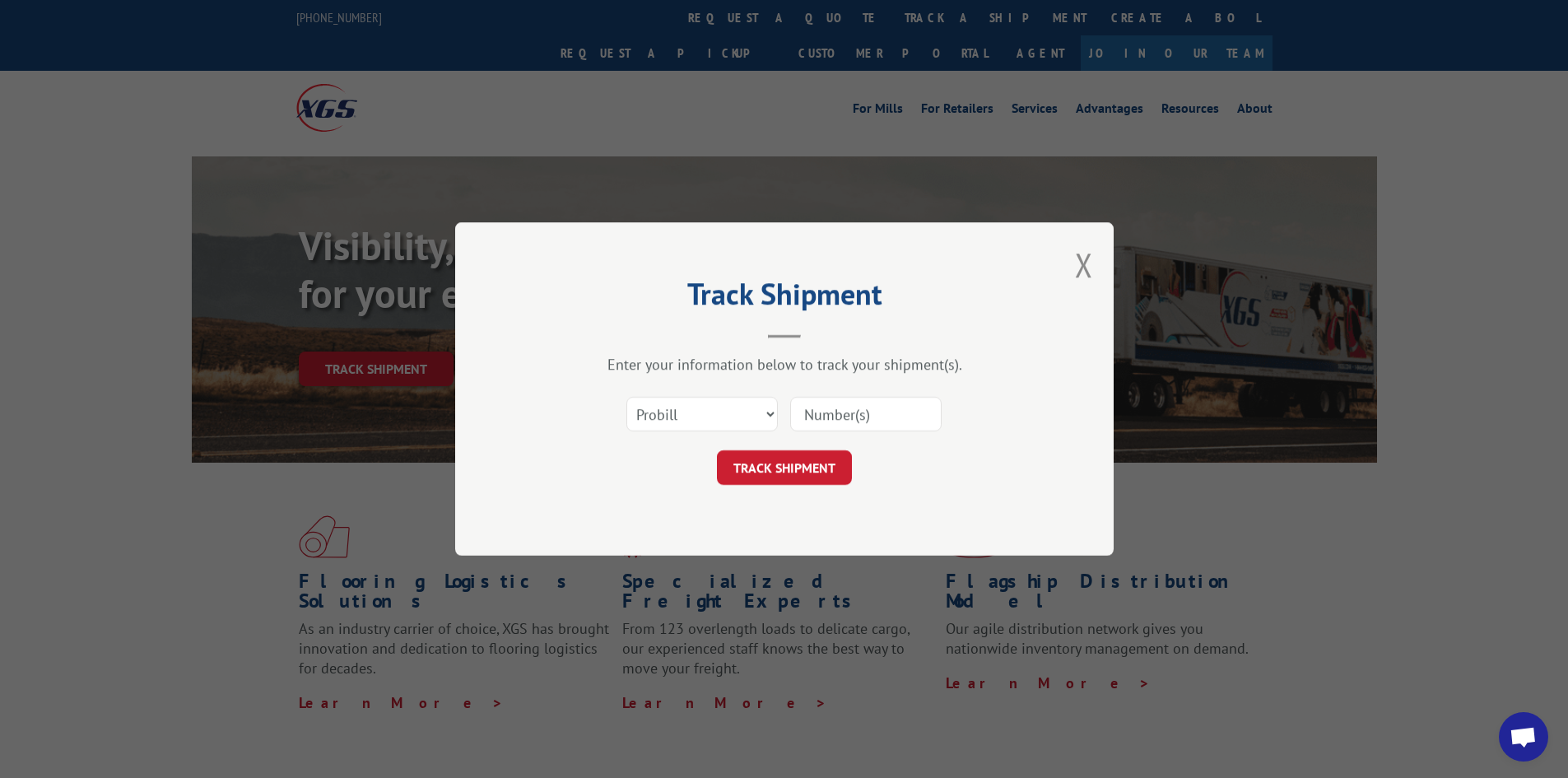
click at [829, 405] on input at bounding box center [866, 414] width 151 height 34
type input "17516899"
click at [717, 450] on button "TRACK SHIPMENT" at bounding box center [784, 467] width 135 height 34
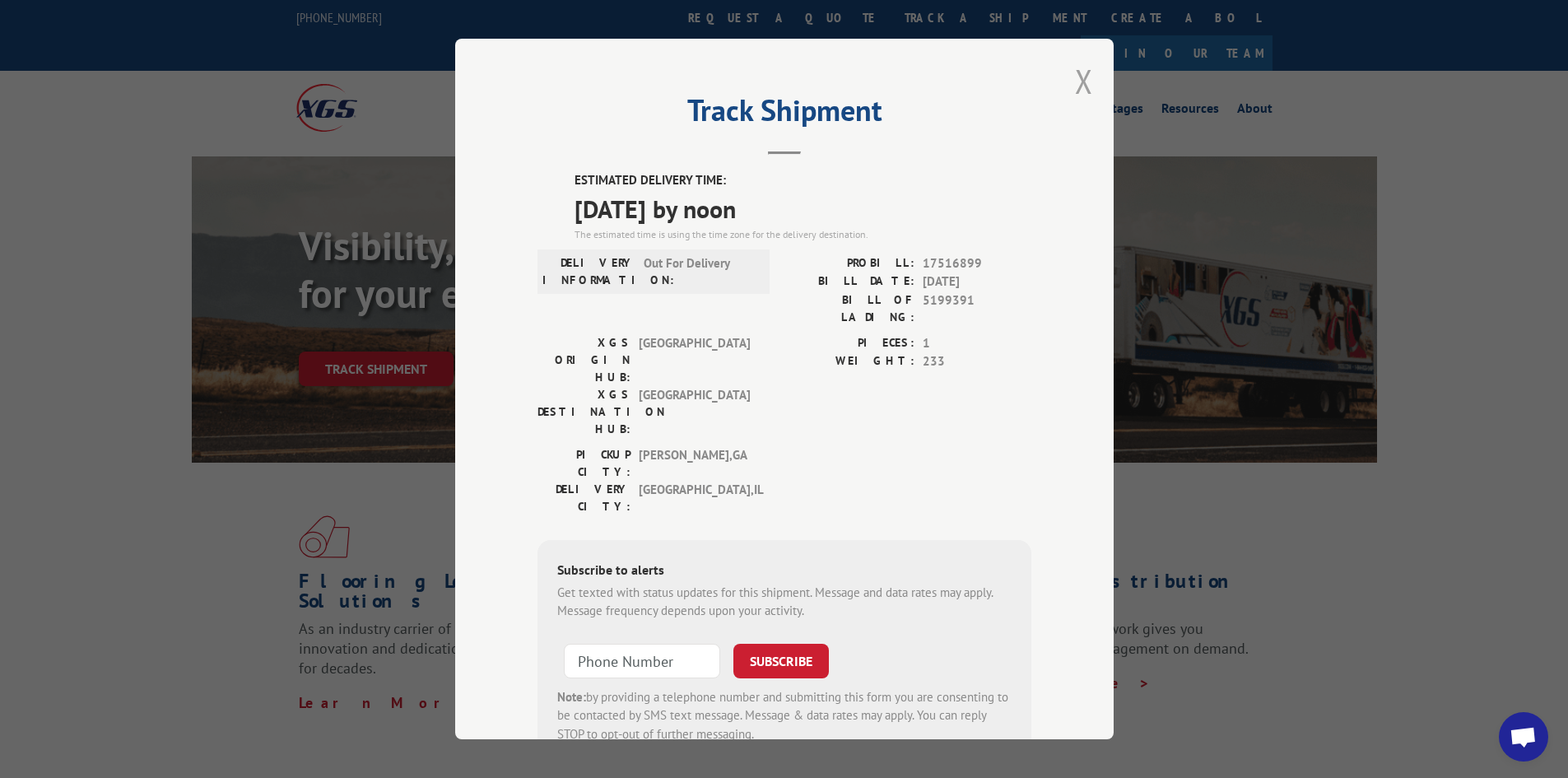
click at [1076, 81] on button "Close modal" at bounding box center [1084, 81] width 19 height 44
